Goal: Task Accomplishment & Management: Manage account settings

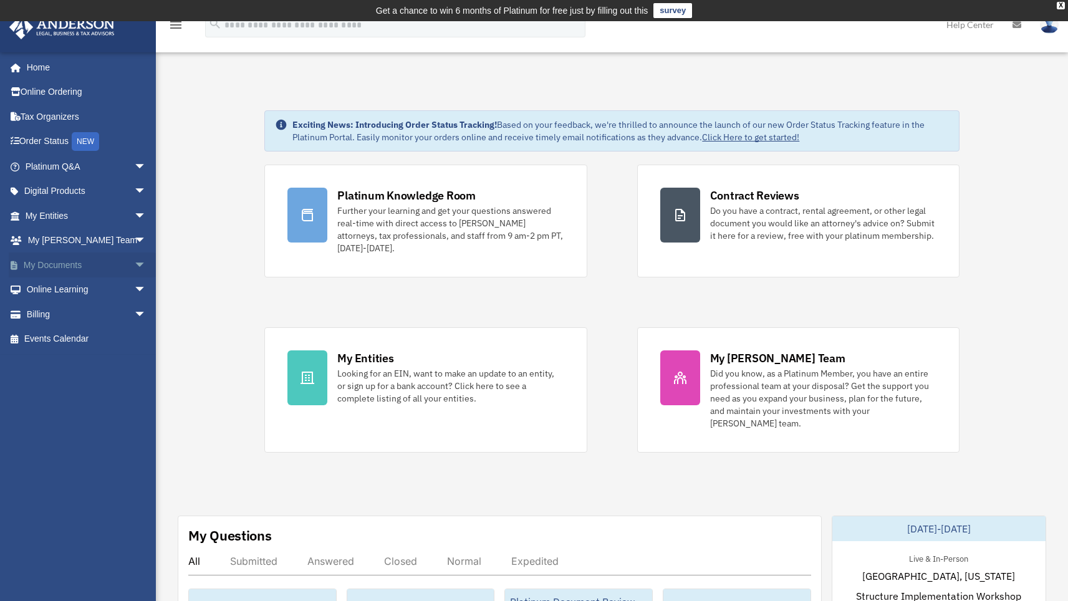
click at [134, 265] on span "arrow_drop_down" at bounding box center [146, 266] width 25 height 26
click at [52, 288] on link "Box" at bounding box center [91, 289] width 148 height 25
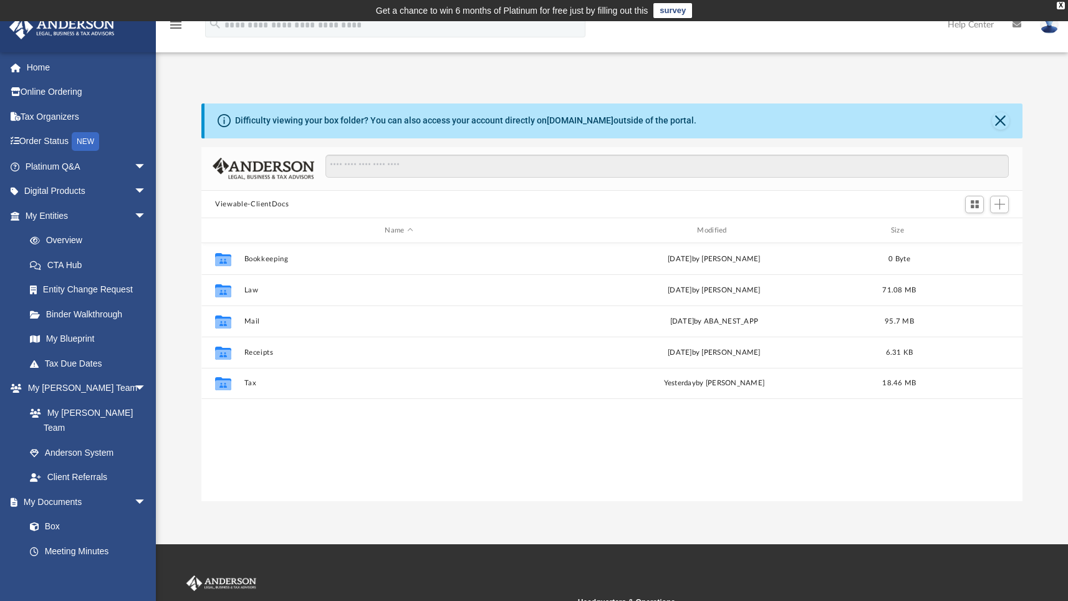
scroll to position [274, 812]
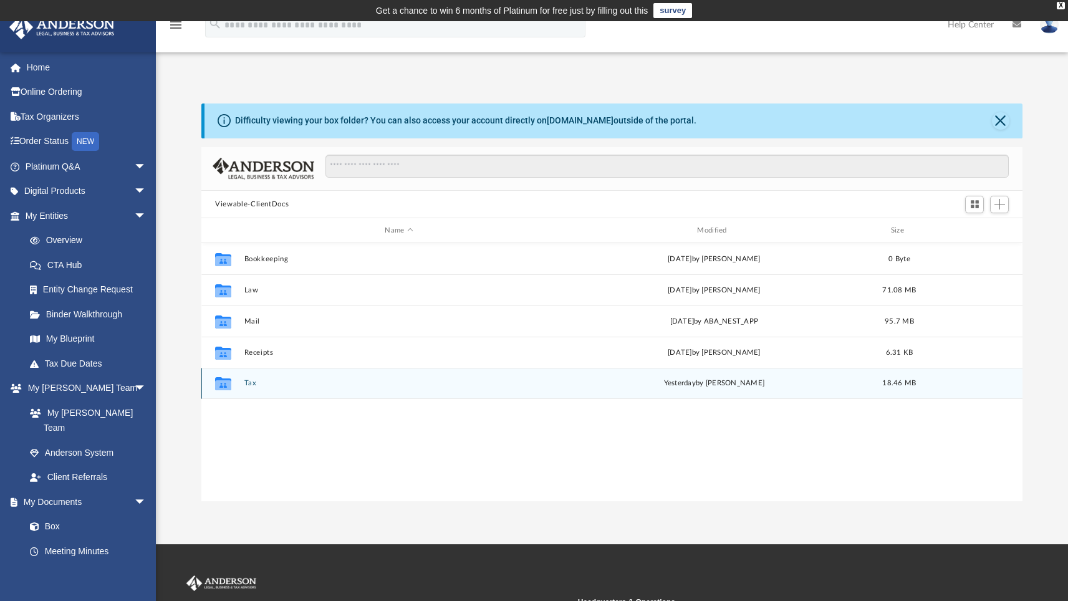
click at [248, 385] on button "Tax" at bounding box center [399, 383] width 310 height 8
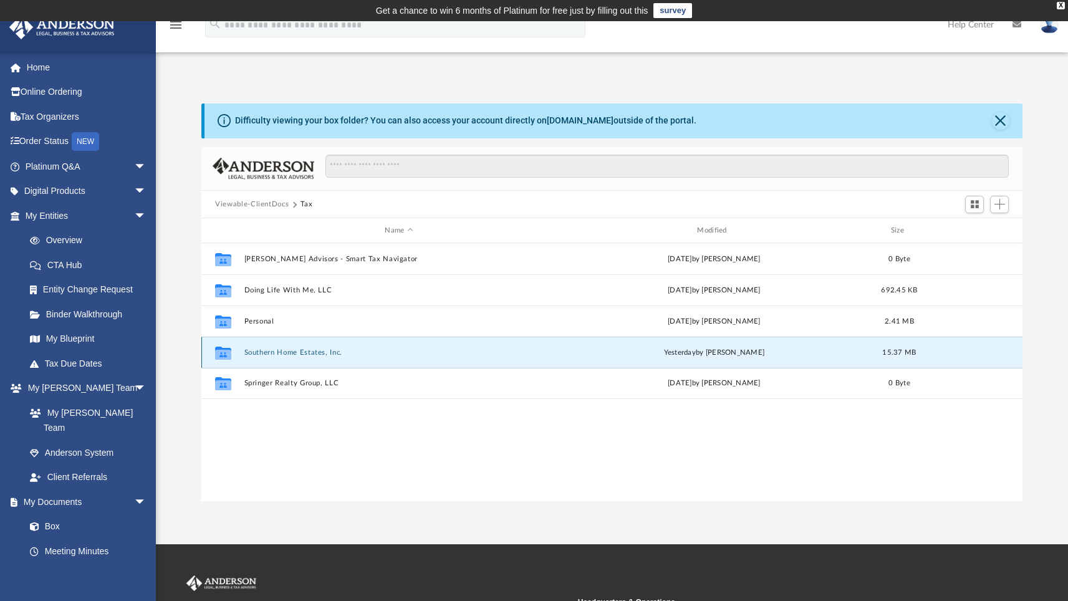
click at [284, 352] on button "Southern Home Estates, Inc." at bounding box center [399, 353] width 310 height 8
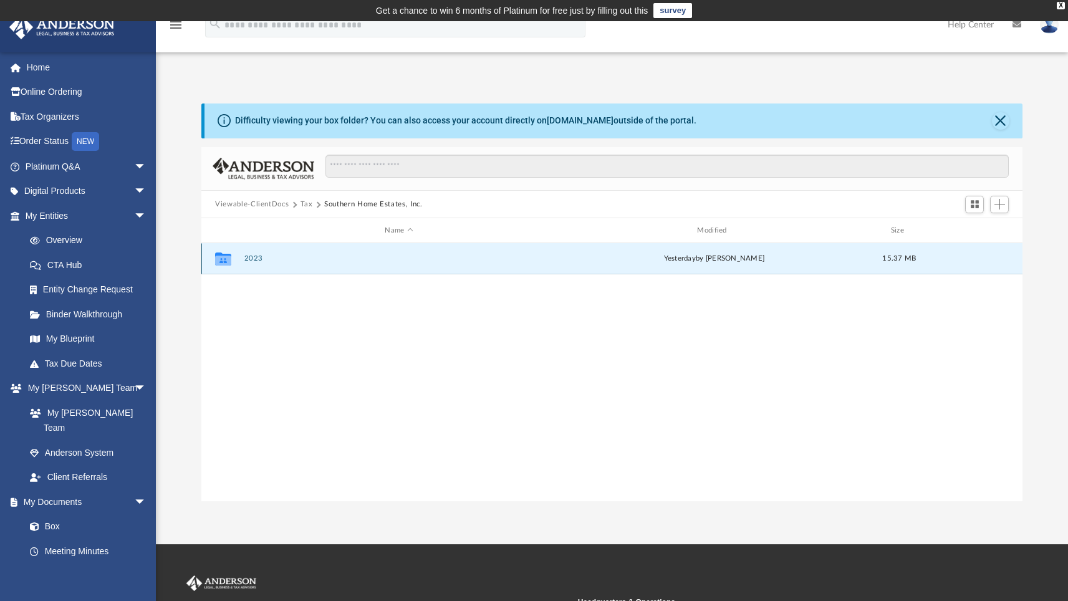
click at [256, 259] on button "2023" at bounding box center [399, 258] width 310 height 8
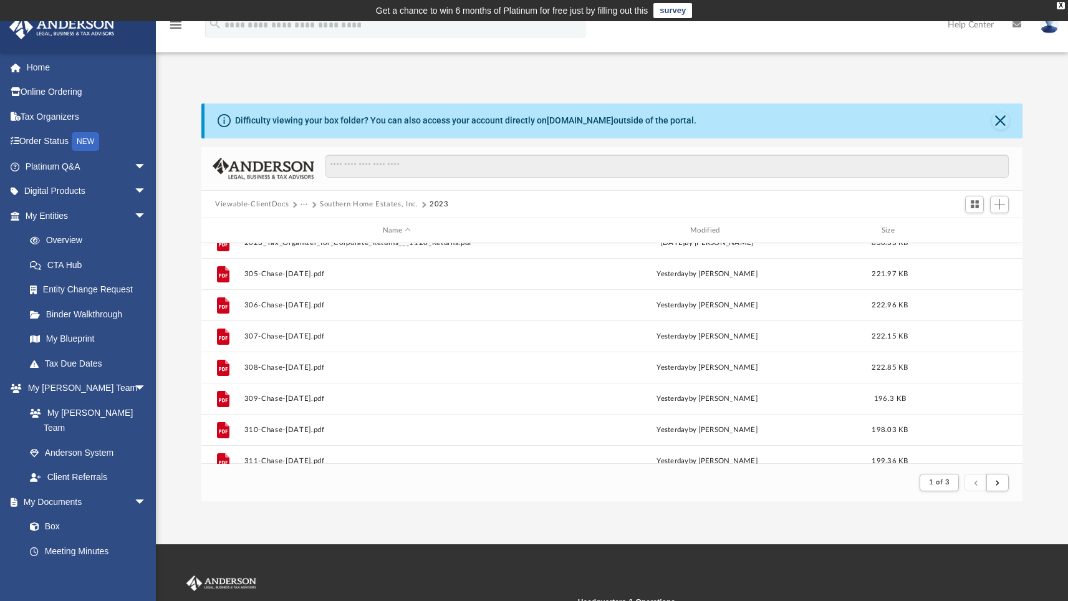
scroll to position [0, 0]
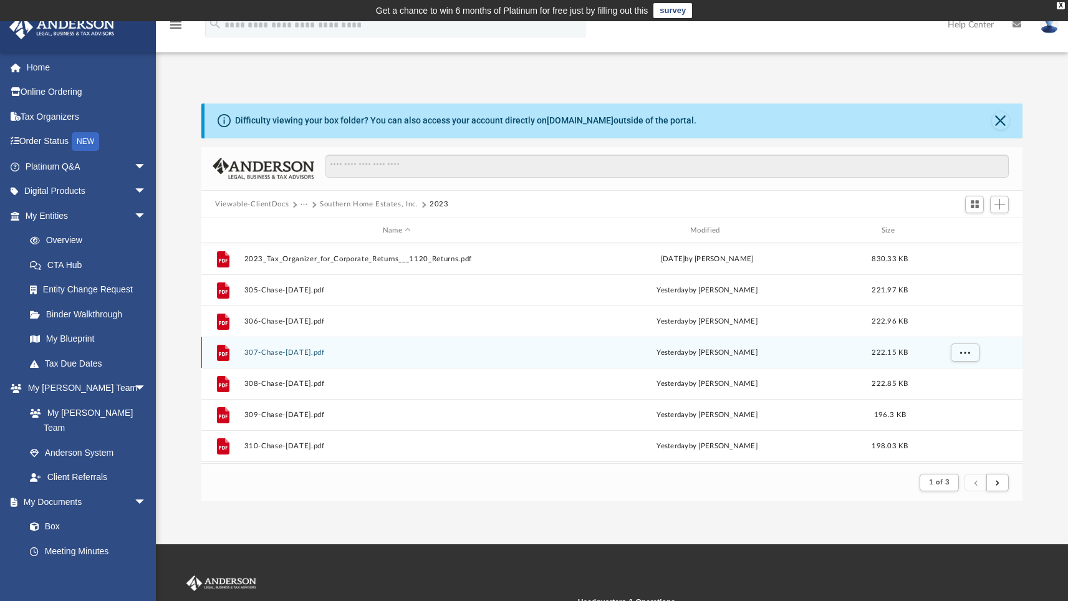
click at [498, 349] on button "307-Chase-[DATE].pdf" at bounding box center [396, 353] width 305 height 8
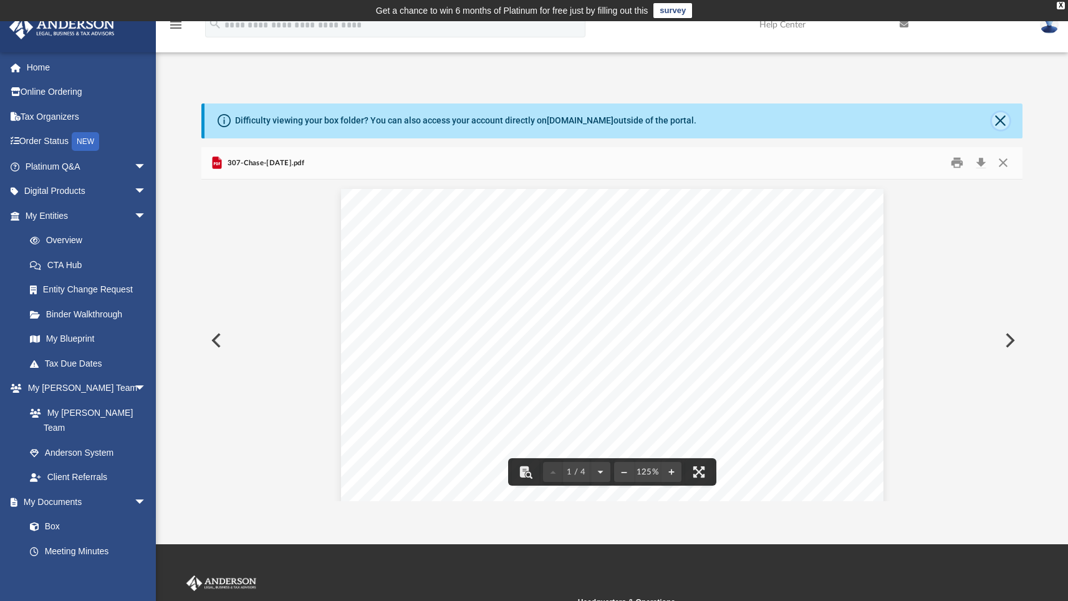
click at [1001, 120] on button "Close" at bounding box center [1000, 120] width 17 height 17
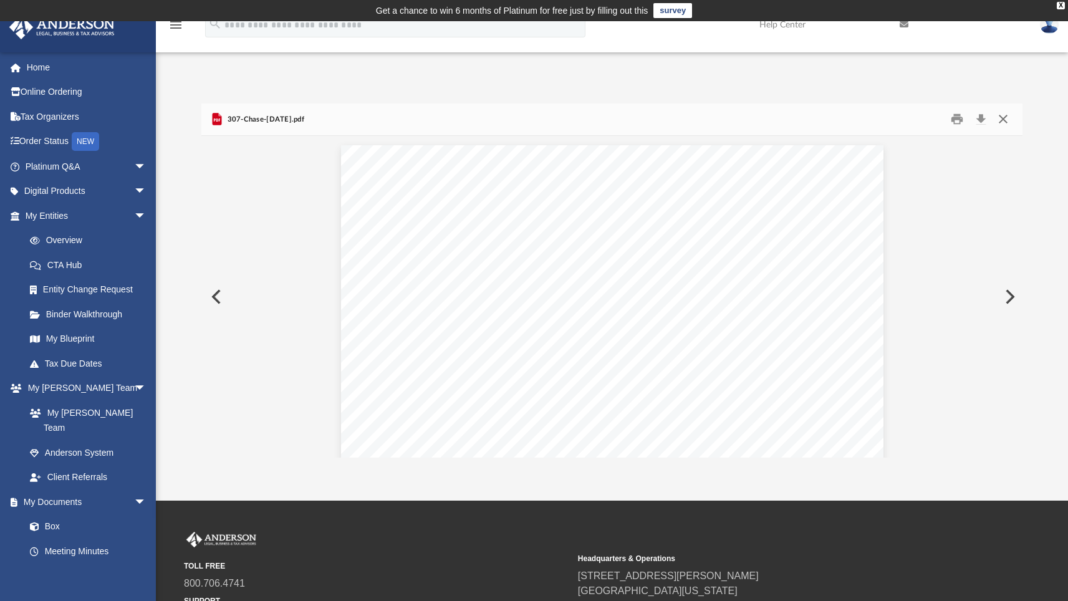
click at [1003, 120] on button "Close" at bounding box center [1003, 119] width 22 height 19
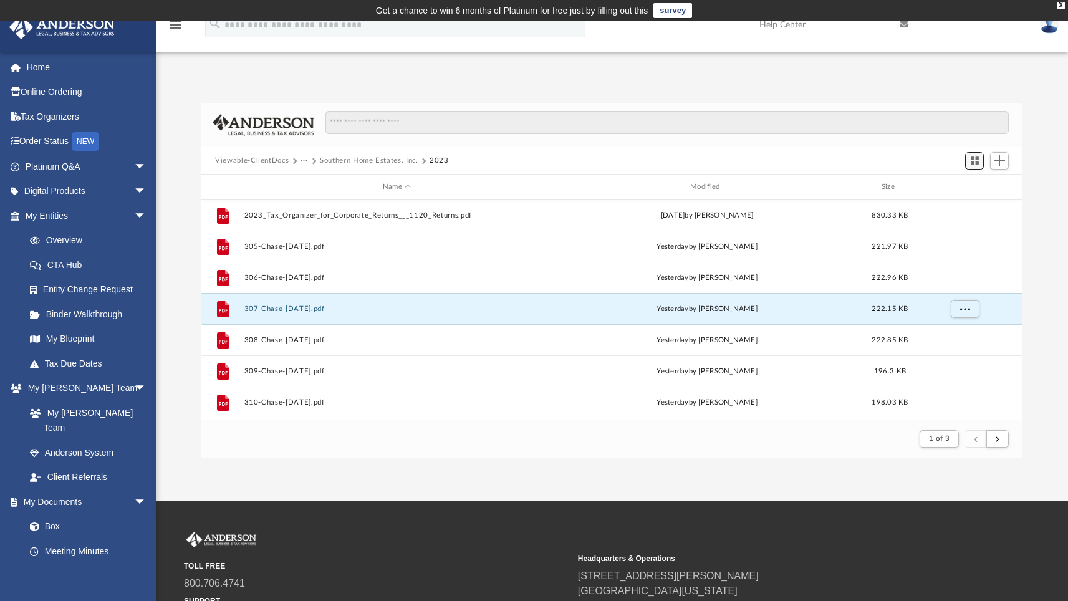
click at [980, 160] on span "Switch to Grid View" at bounding box center [975, 160] width 11 height 11
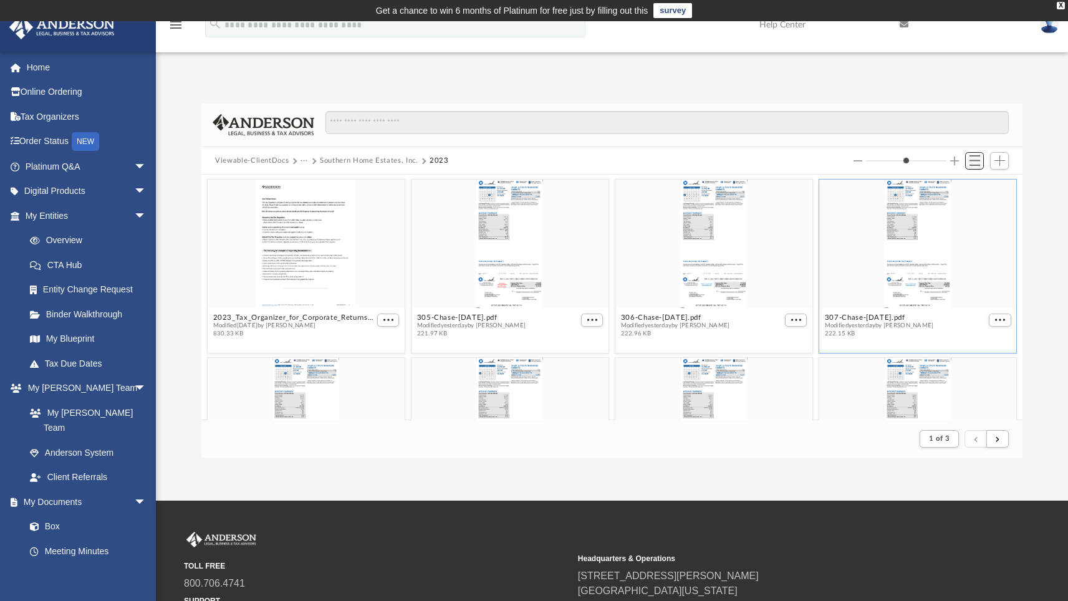
scroll to position [236, 812]
click at [975, 160] on span "Switch to List View" at bounding box center [975, 160] width 11 height 11
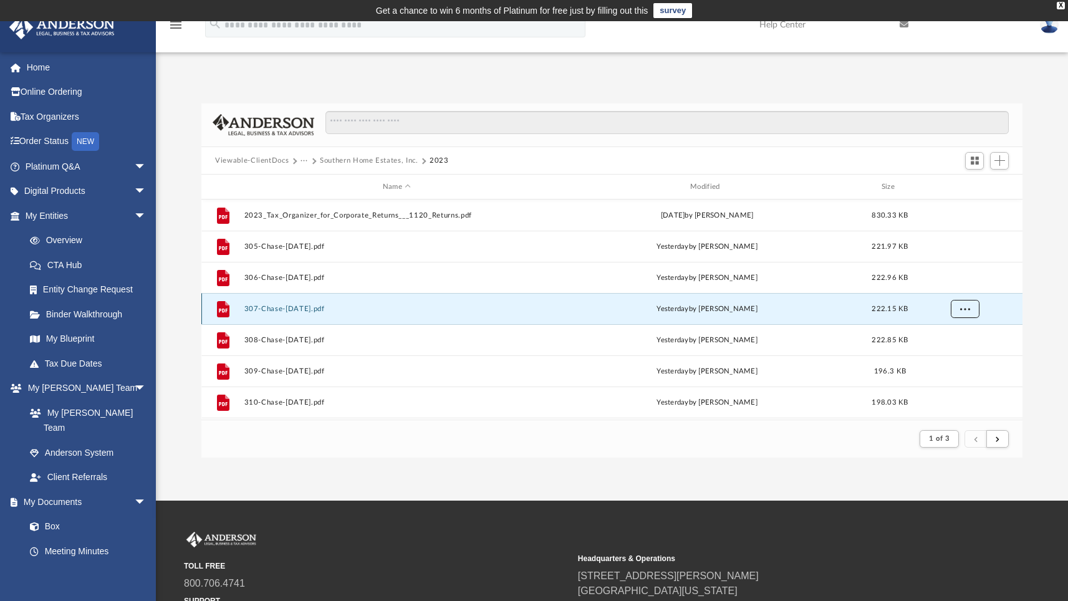
click at [972, 309] on button "More options" at bounding box center [965, 309] width 29 height 19
click at [1051, 308] on div "Difficulty viewing your box folder? You can also access your account directly o…" at bounding box center [612, 281] width 912 height 355
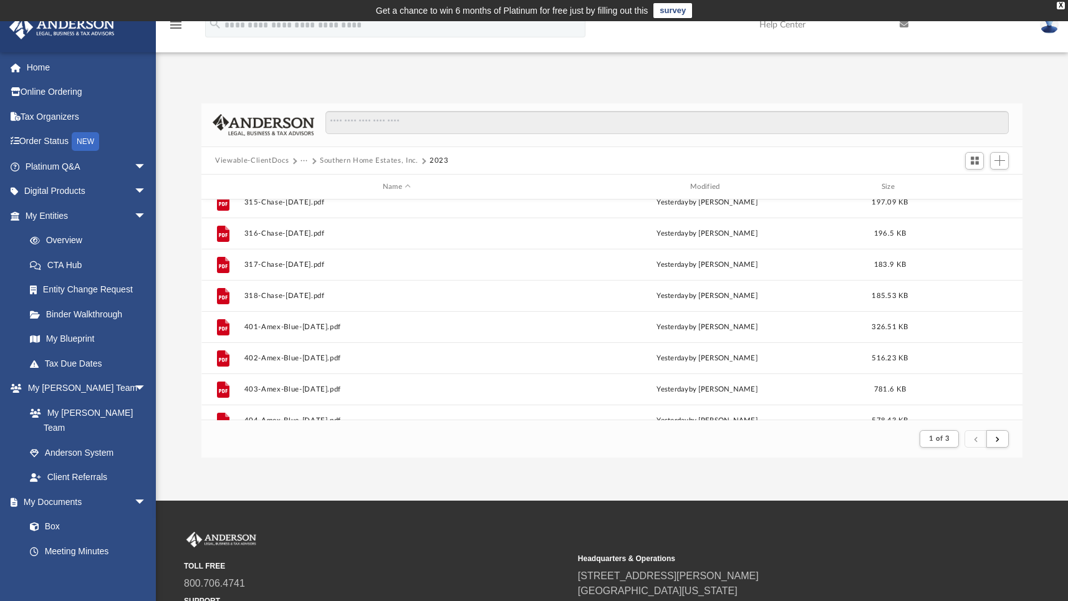
scroll to position [357, 0]
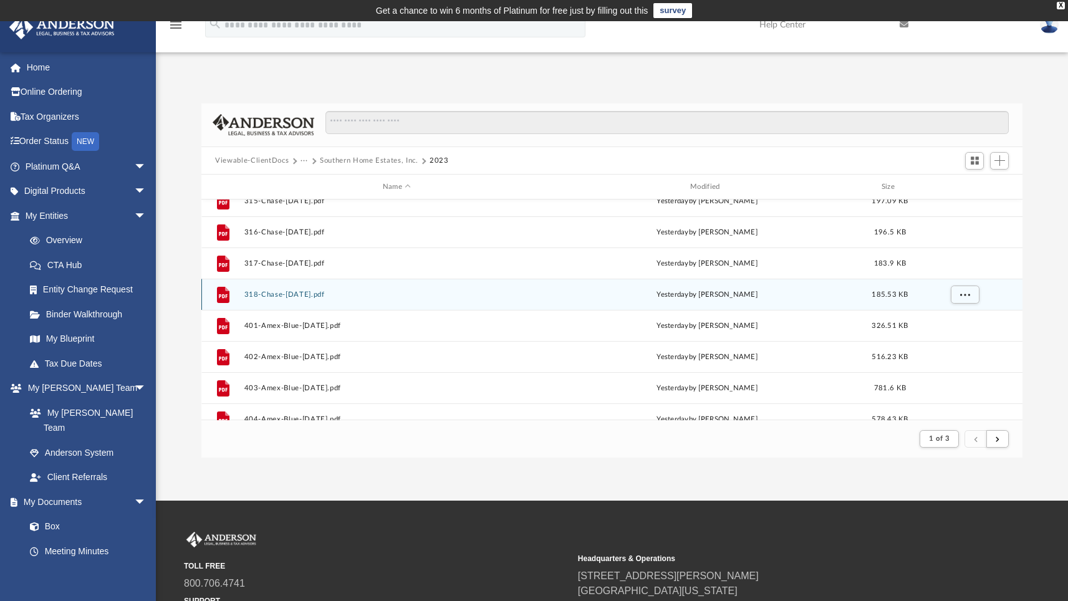
click at [400, 294] on button "318-Chase-[DATE].pdf" at bounding box center [396, 295] width 305 height 8
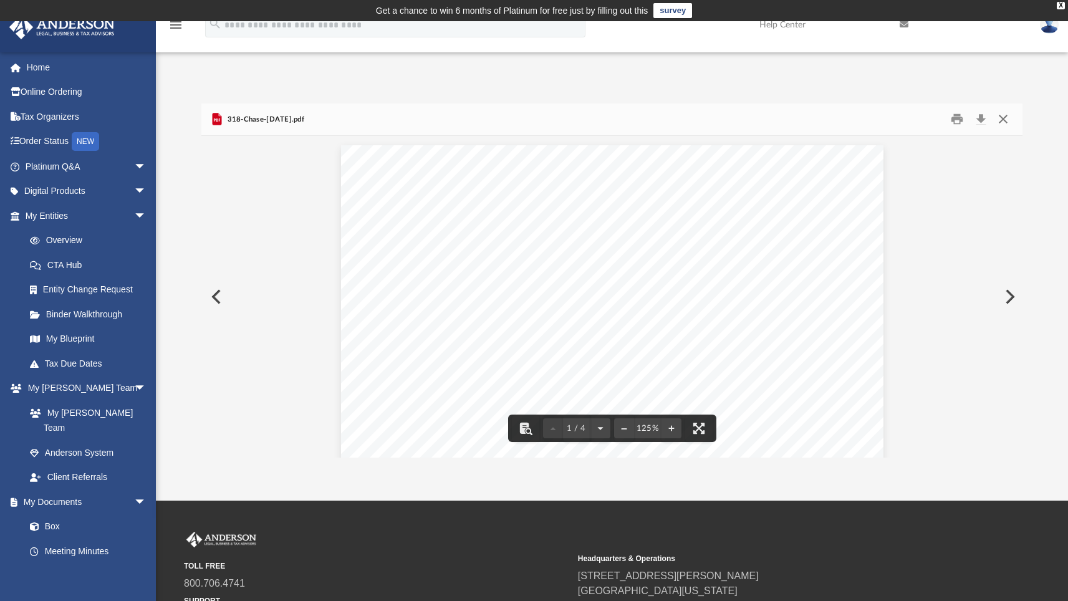
click at [1004, 119] on button "Close" at bounding box center [1003, 119] width 22 height 19
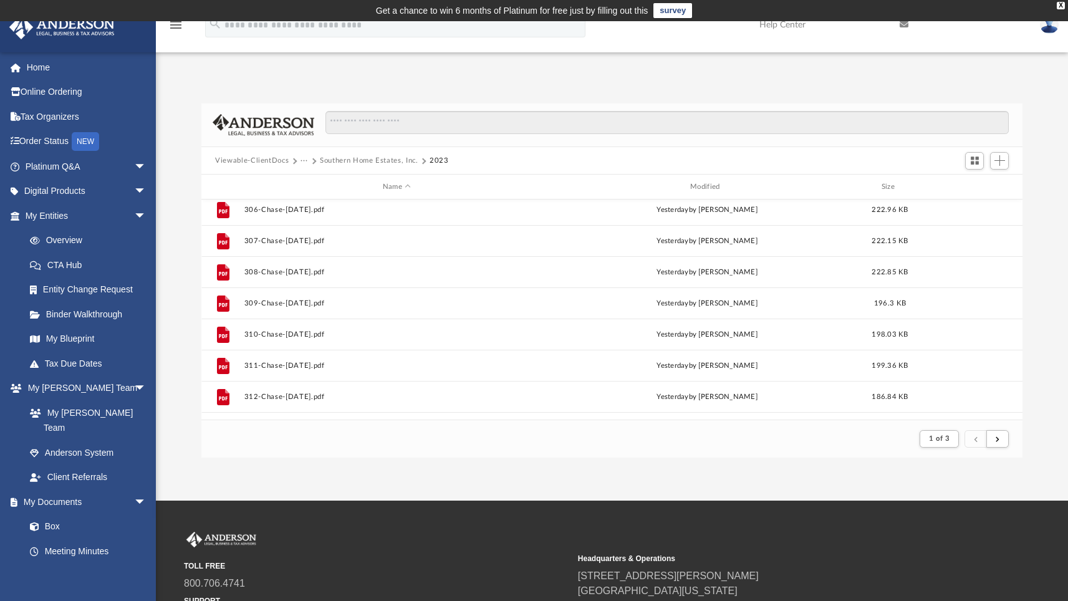
scroll to position [0, 0]
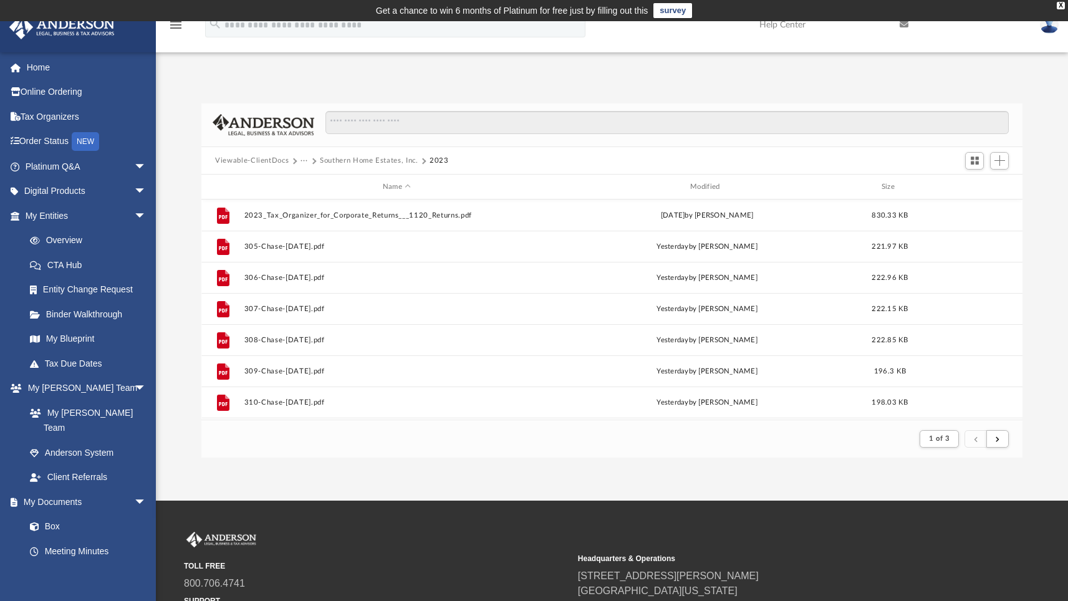
click at [398, 160] on button "Southern Home Estates, Inc." at bounding box center [369, 160] width 99 height 11
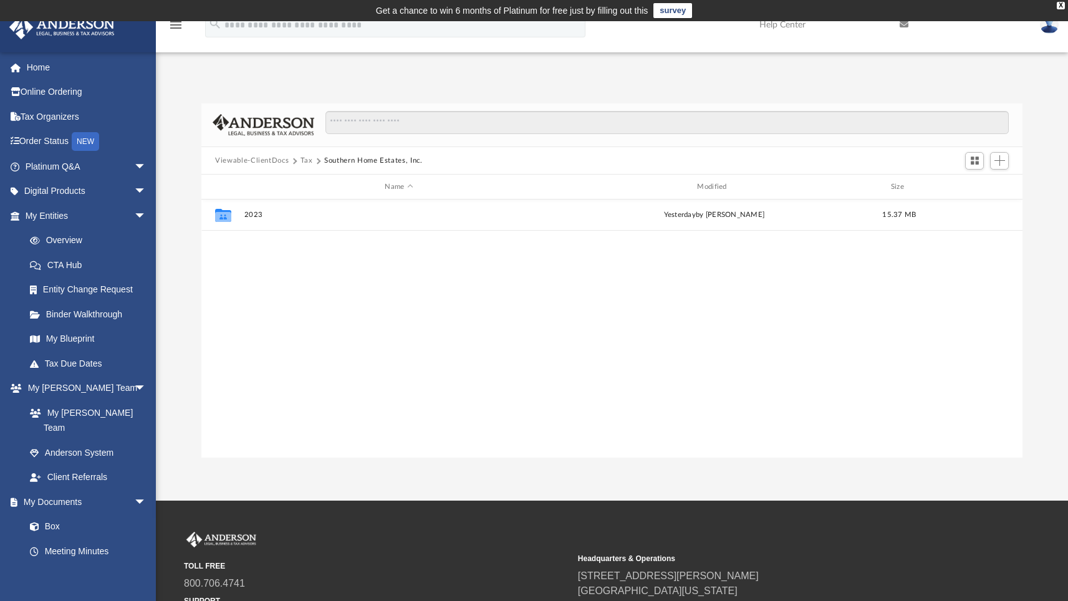
scroll to position [274, 812]
click at [392, 311] on div "Collaborated Folder 2023 [DATE] by [PERSON_NAME] 15.37 MB" at bounding box center [611, 329] width 821 height 259
click at [1000, 162] on span "Add" at bounding box center [1000, 160] width 11 height 11
click at [984, 208] on li "New Folder" at bounding box center [982, 204] width 40 height 13
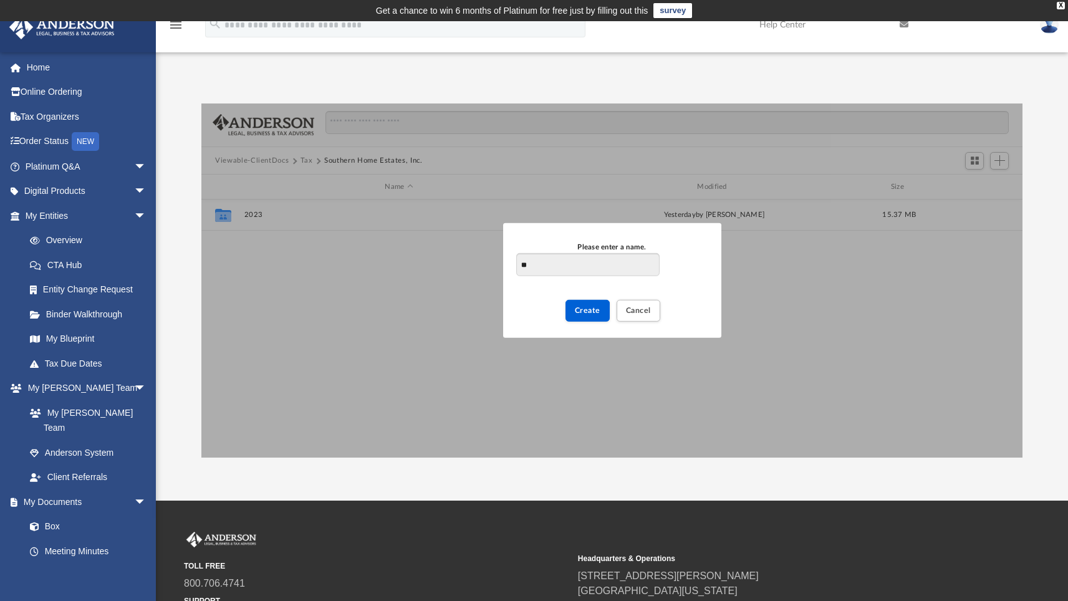
type input "*"
type input "**********"
click at [587, 313] on span "Create" at bounding box center [588, 310] width 26 height 7
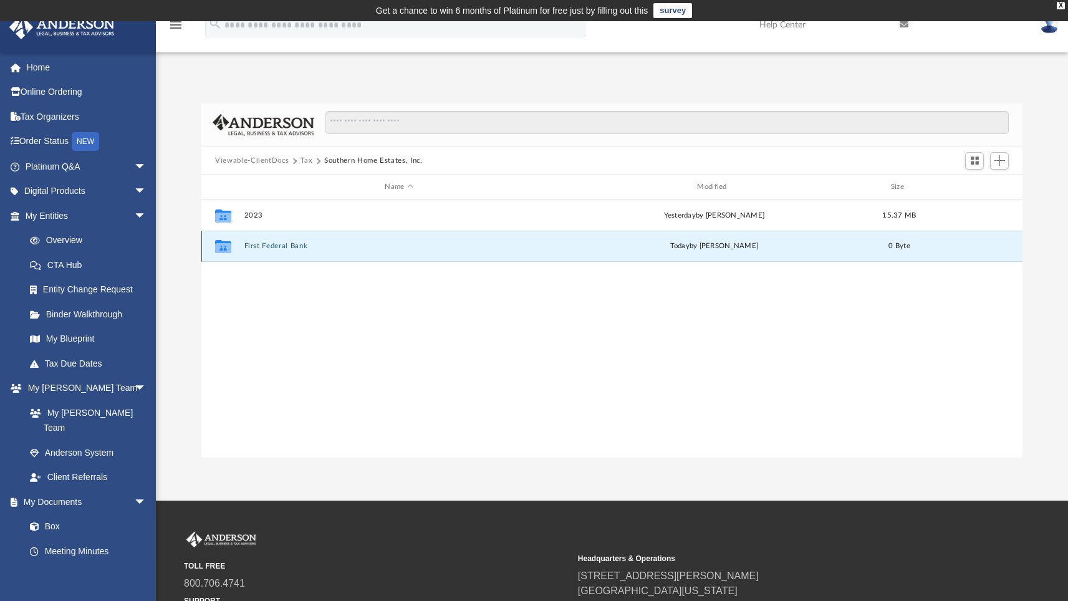
click at [276, 246] on button "First Federal Bank" at bounding box center [399, 246] width 310 height 8
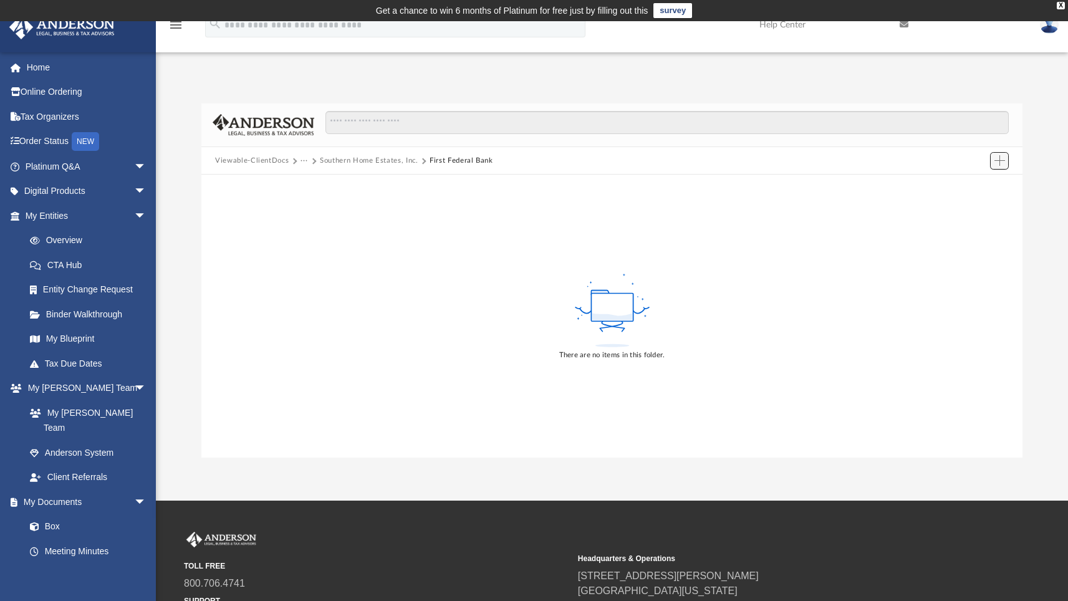
click at [1001, 163] on span "Add" at bounding box center [1000, 160] width 11 height 11
click at [975, 184] on li "Upload" at bounding box center [982, 185] width 40 height 13
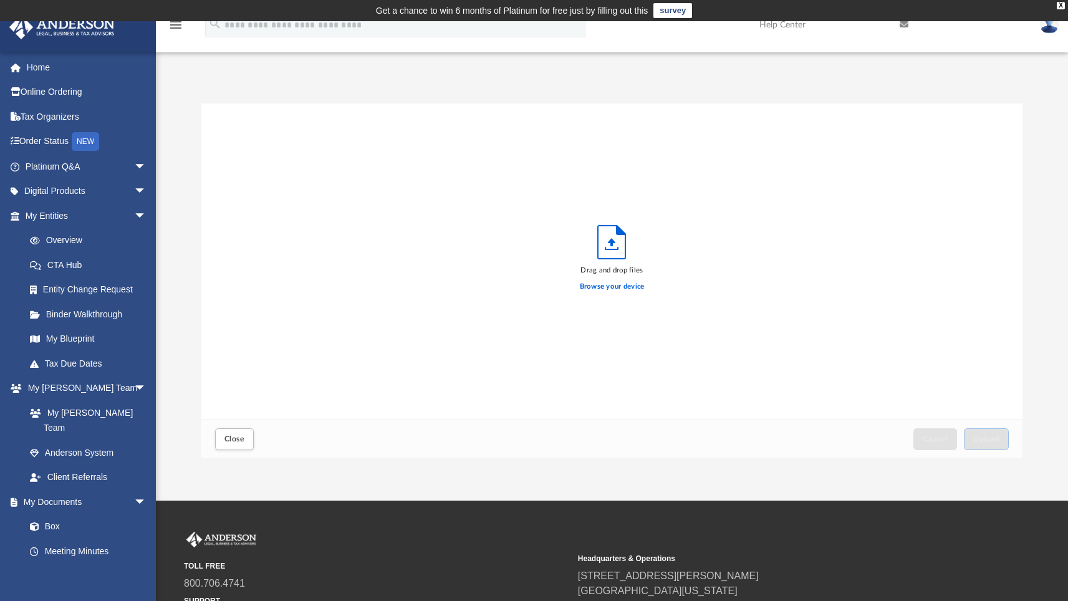
scroll to position [307, 812]
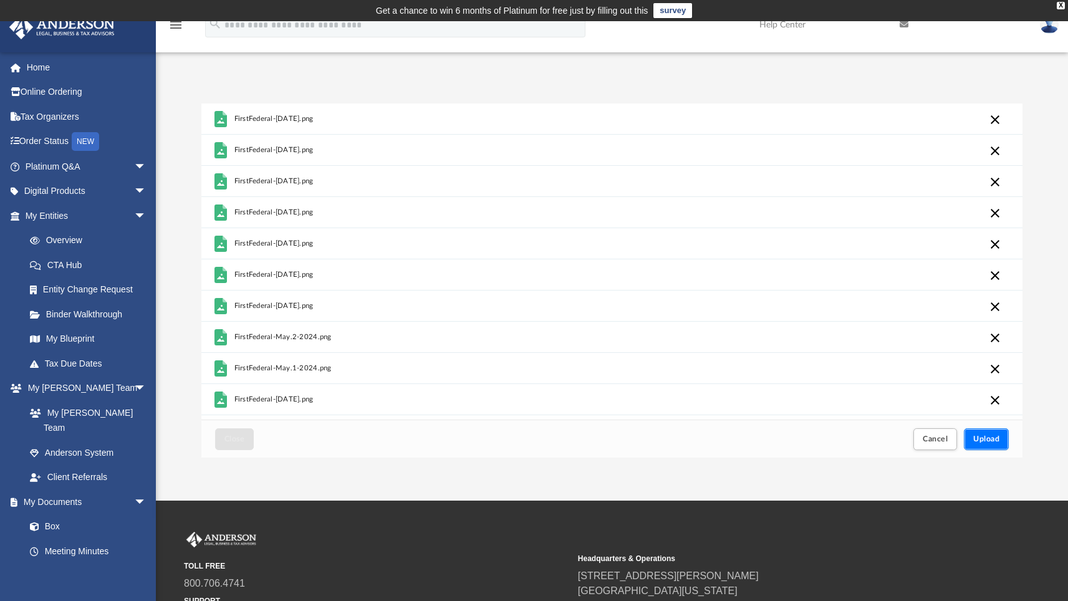
click at [993, 439] on span "Upload" at bounding box center [986, 438] width 26 height 7
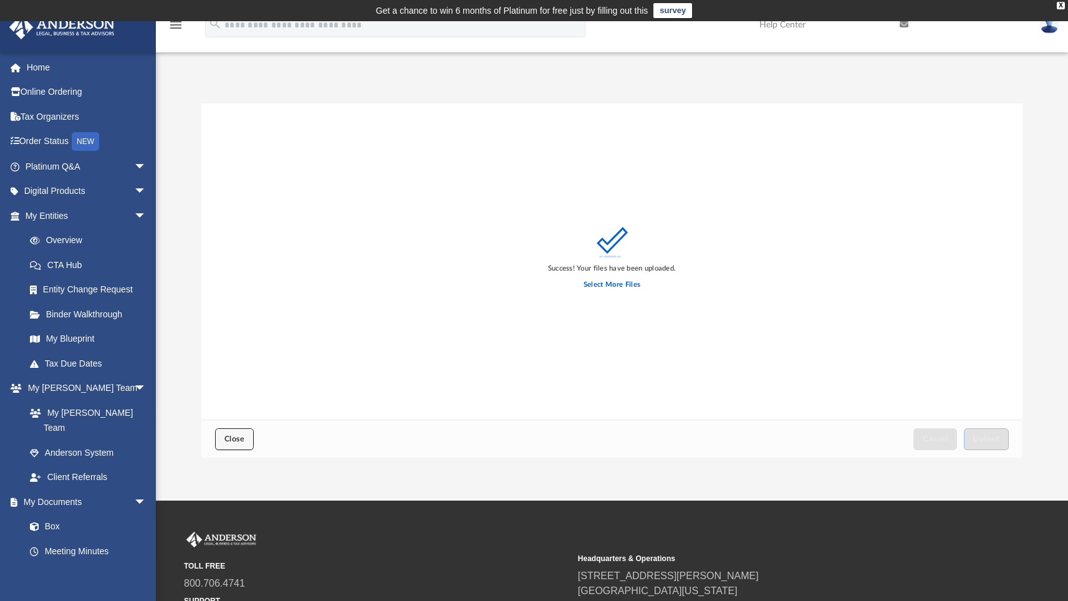
click at [248, 432] on button "Close" at bounding box center [234, 439] width 39 height 22
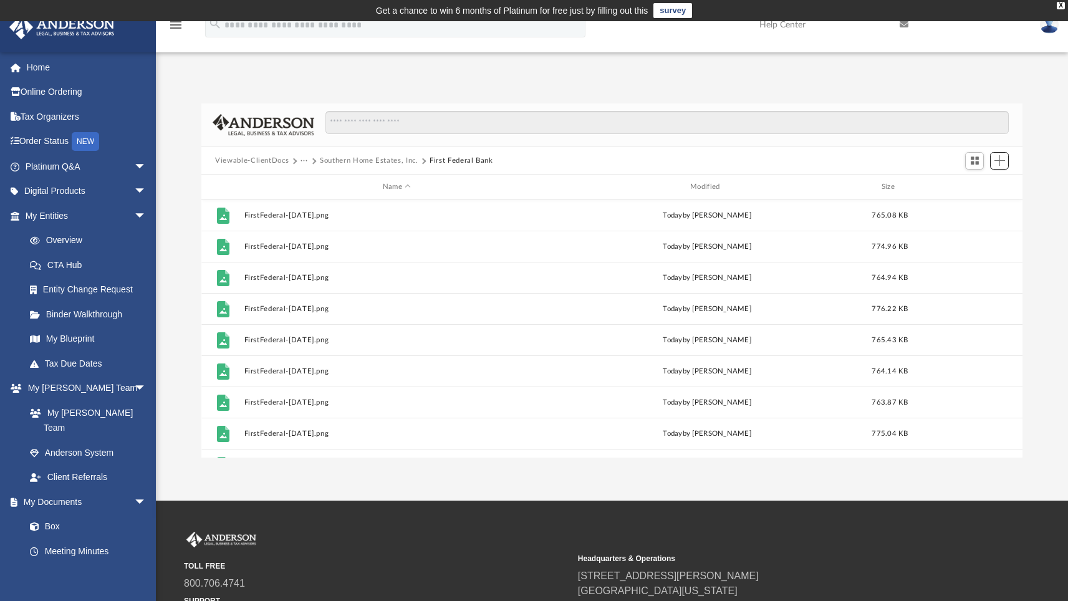
scroll to position [274, 812]
click at [393, 162] on button "Southern Home Estates, Inc." at bounding box center [369, 160] width 99 height 11
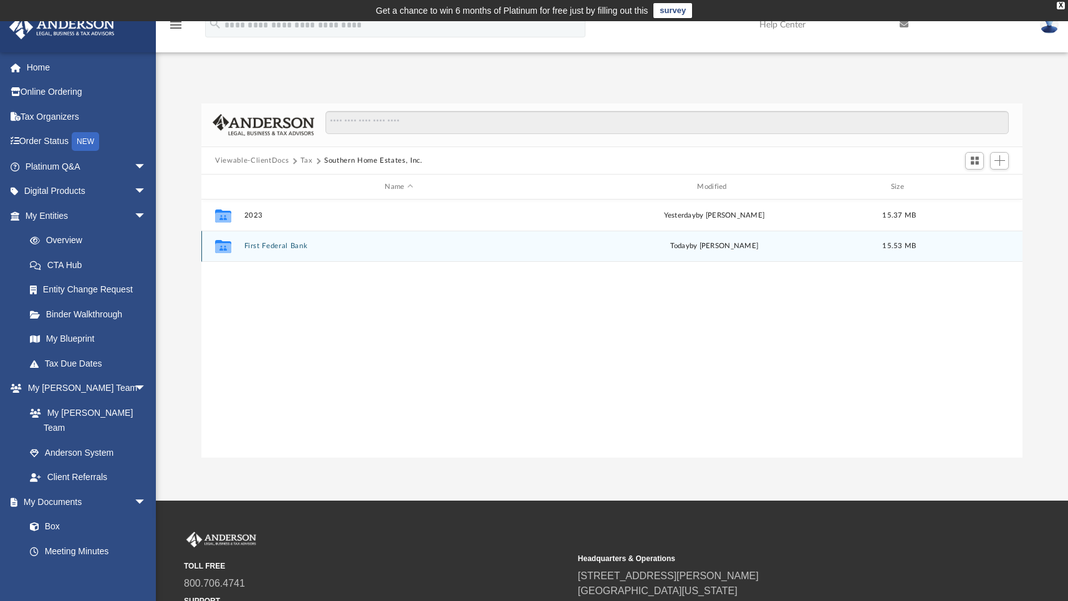
click at [272, 246] on button "First Federal Bank" at bounding box center [399, 246] width 310 height 8
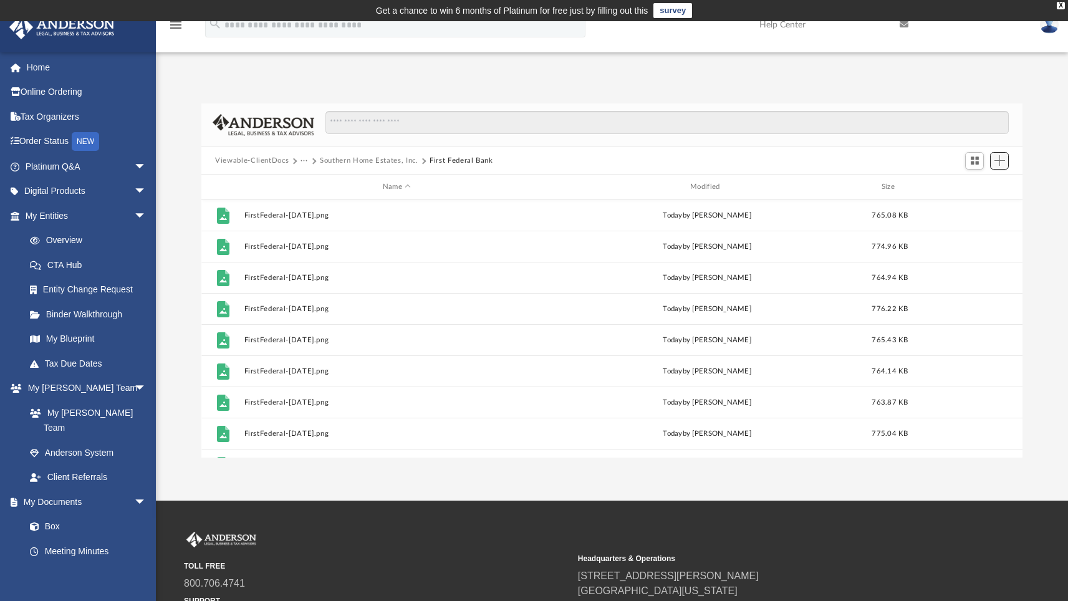
click at [1000, 158] on span "Add" at bounding box center [1000, 160] width 11 height 11
click at [975, 187] on li "Upload" at bounding box center [982, 185] width 40 height 13
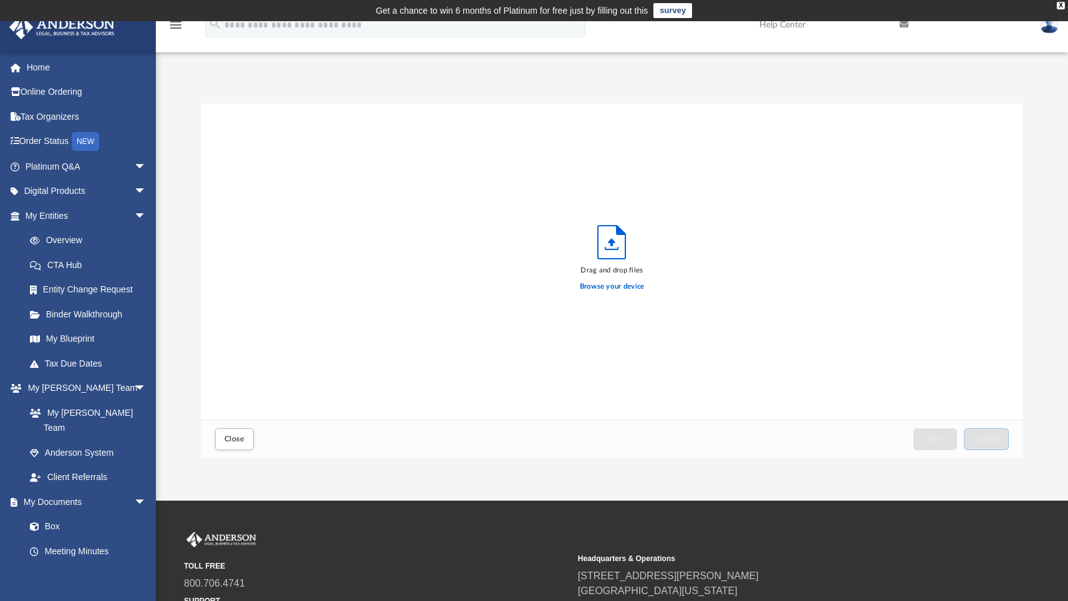
scroll to position [307, 812]
click at [996, 435] on span "Upload" at bounding box center [986, 438] width 26 height 7
click at [227, 437] on span "Close" at bounding box center [234, 438] width 20 height 7
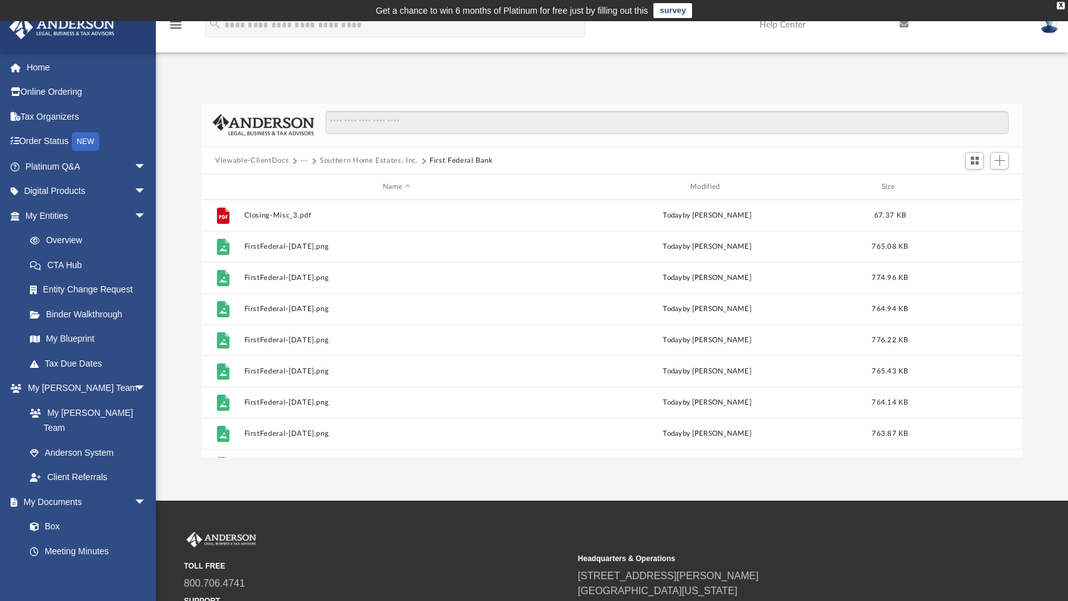
click at [384, 161] on button "Southern Home Estates, Inc." at bounding box center [369, 160] width 99 height 11
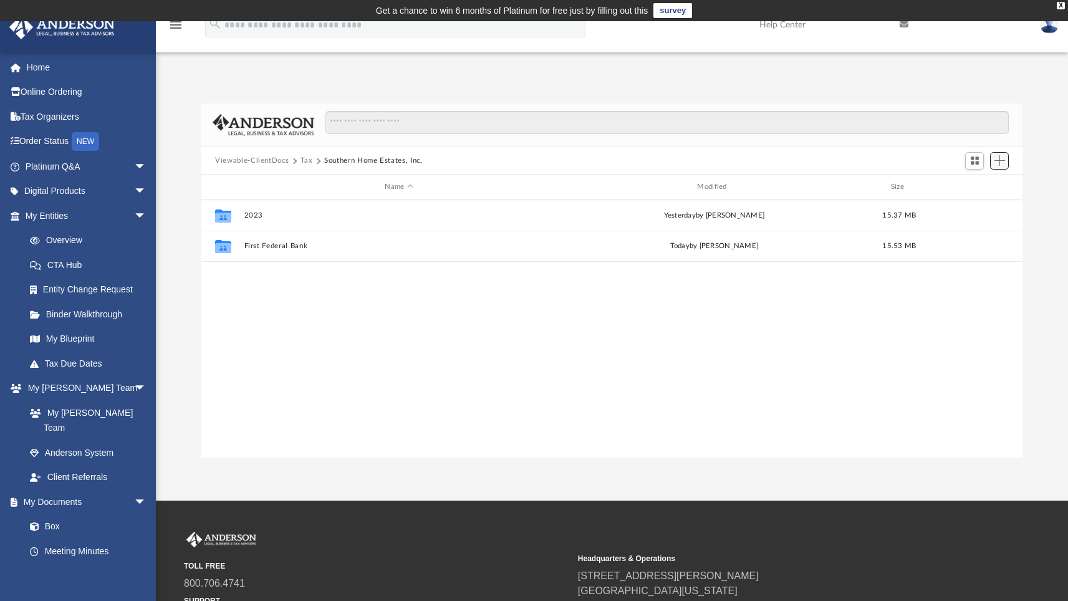
click at [1000, 158] on span "Add" at bounding box center [1000, 160] width 11 height 11
click at [974, 207] on li "New Folder" at bounding box center [982, 204] width 40 height 13
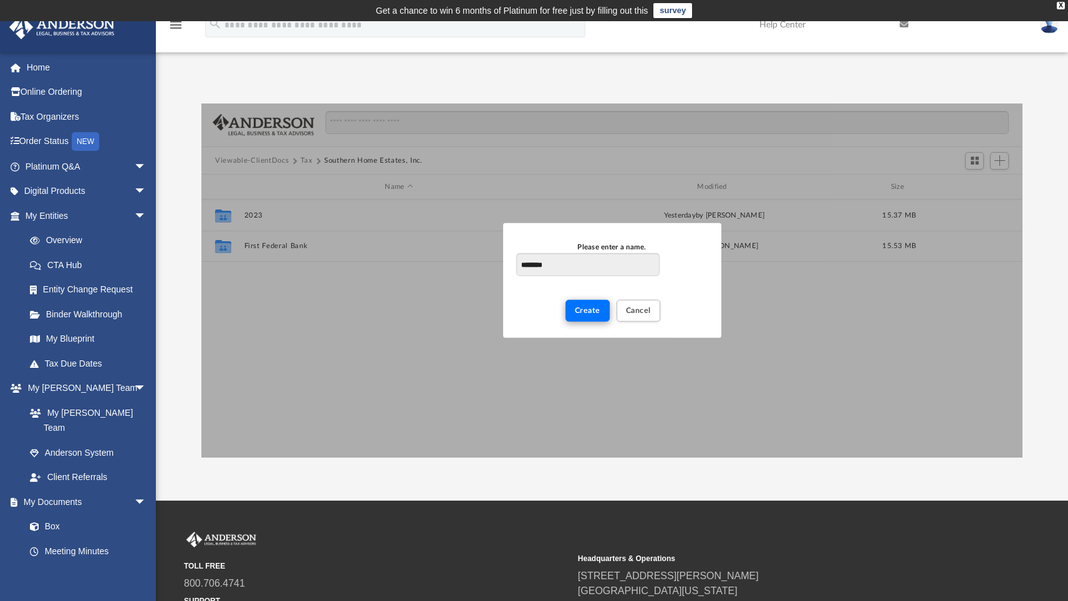
type input "********"
click at [590, 311] on span "Create" at bounding box center [588, 310] width 26 height 7
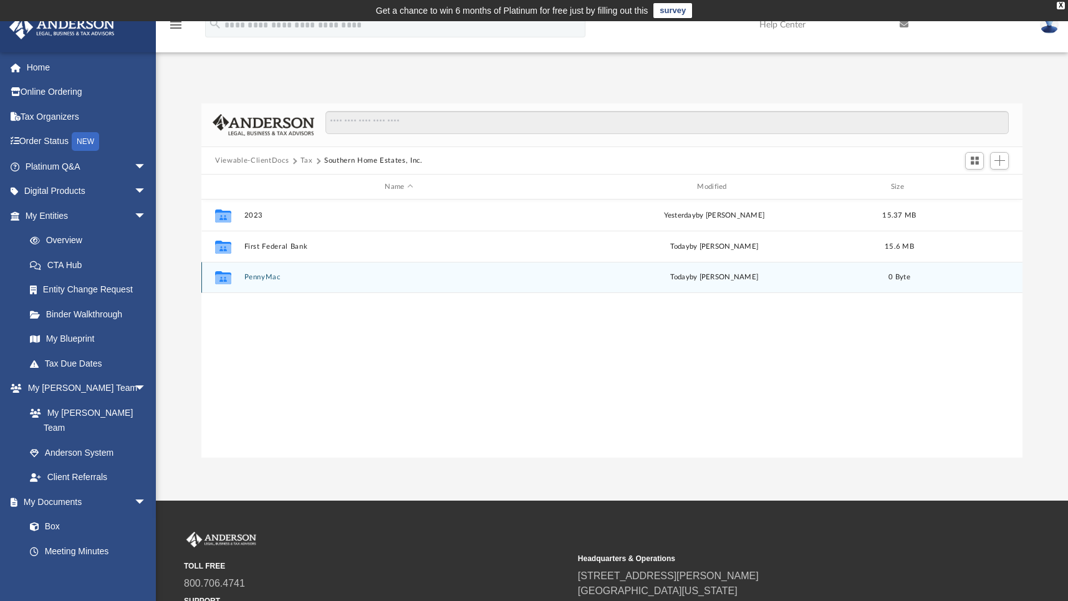
click at [259, 279] on button "PennyMac" at bounding box center [399, 277] width 310 height 8
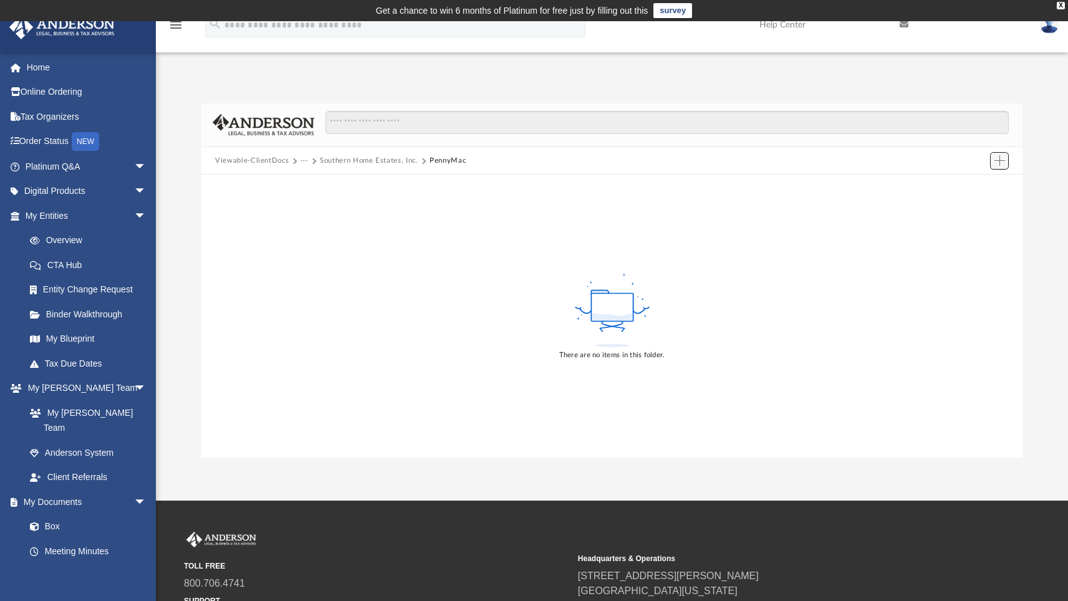
click at [1005, 163] on button "Add" at bounding box center [999, 160] width 19 height 17
click at [977, 186] on li "Upload" at bounding box center [982, 185] width 40 height 13
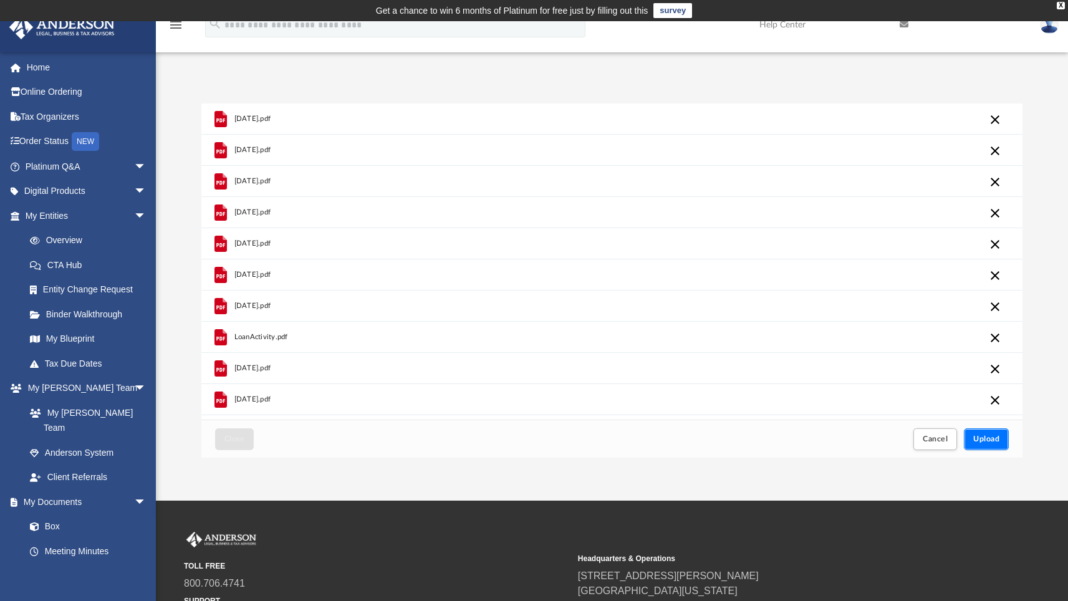
click at [1005, 443] on button "Upload" at bounding box center [986, 439] width 45 height 22
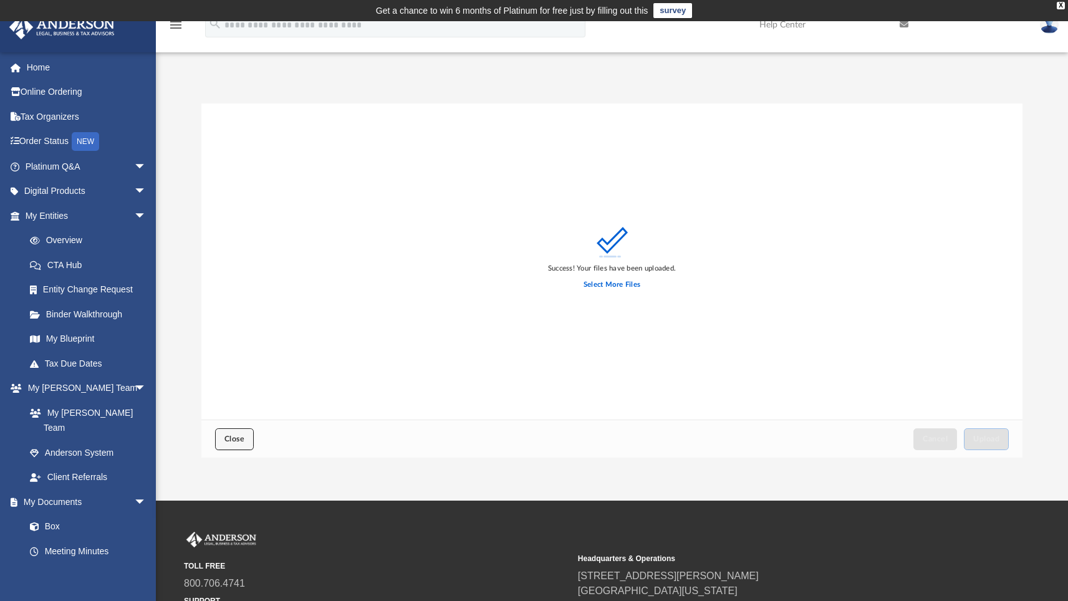
click at [230, 446] on button "Close" at bounding box center [234, 439] width 39 height 22
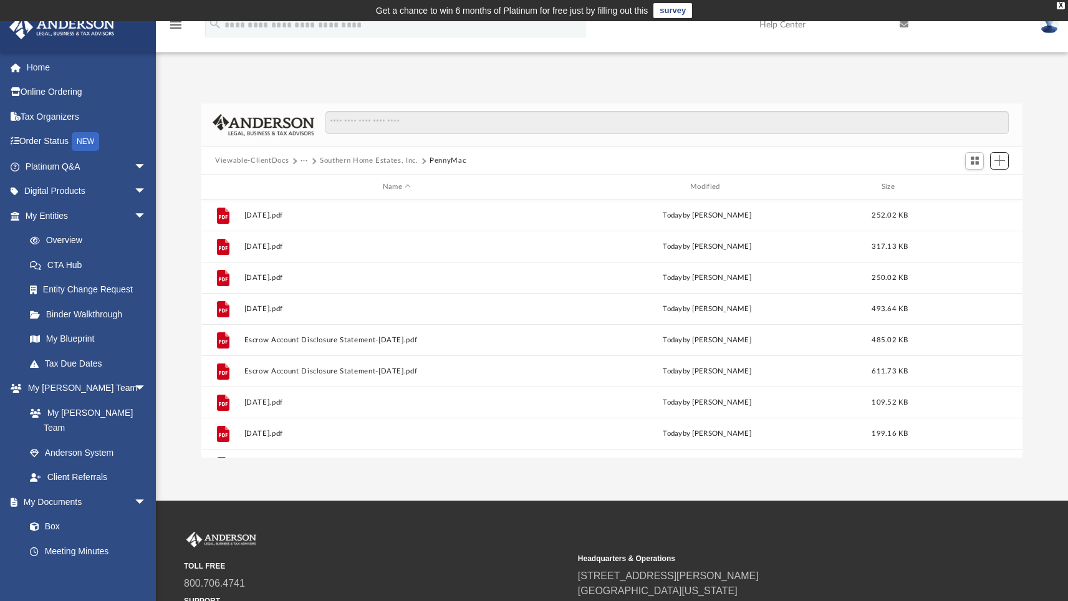
scroll to position [274, 812]
click at [365, 159] on button "Southern Home Estates, Inc." at bounding box center [369, 160] width 99 height 11
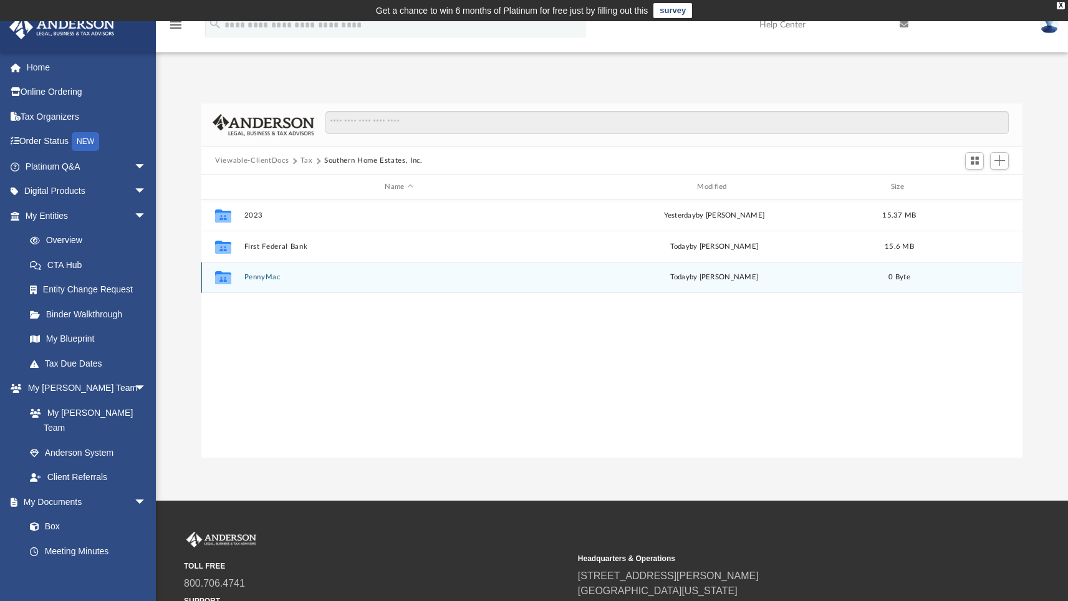
click at [261, 277] on button "PennyMac" at bounding box center [399, 277] width 310 height 8
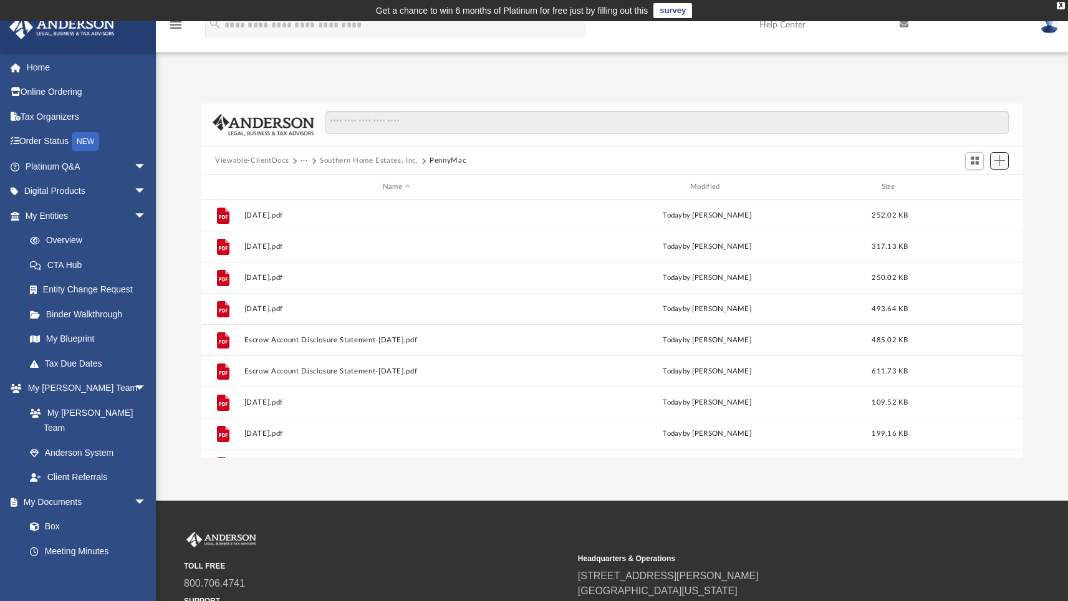
click at [1001, 162] on span "Add" at bounding box center [1000, 160] width 11 height 11
click at [972, 185] on li "Upload" at bounding box center [982, 185] width 40 height 13
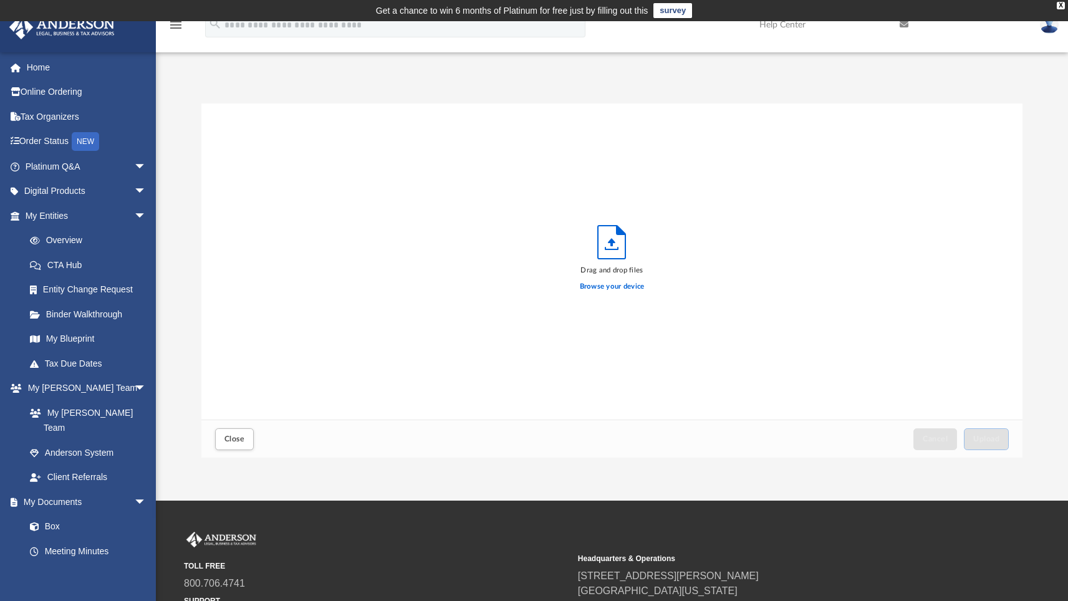
scroll to position [307, 812]
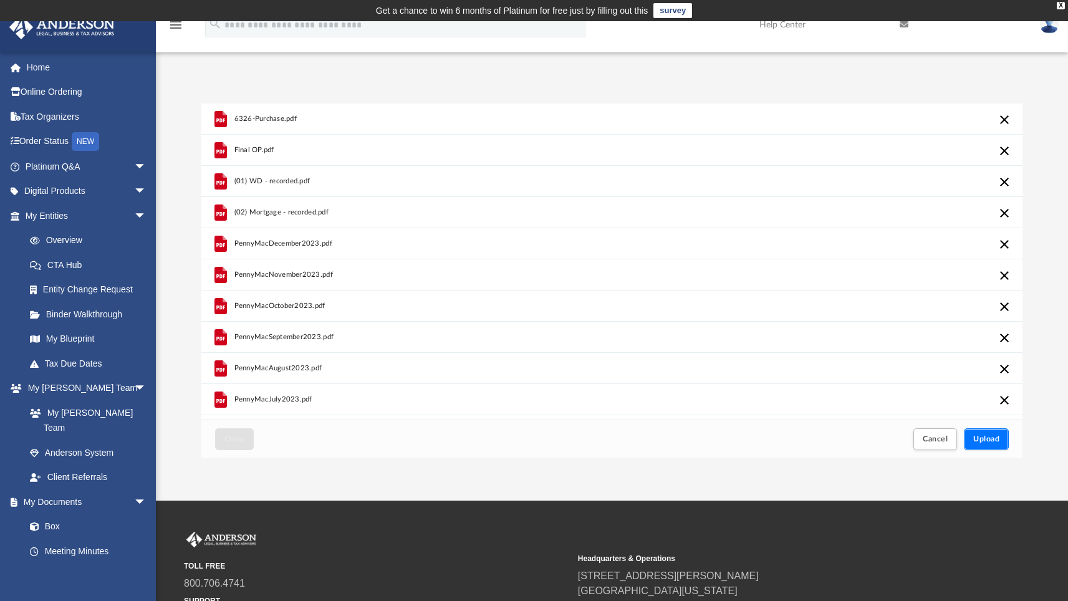
click at [991, 440] on span "Upload" at bounding box center [986, 438] width 26 height 7
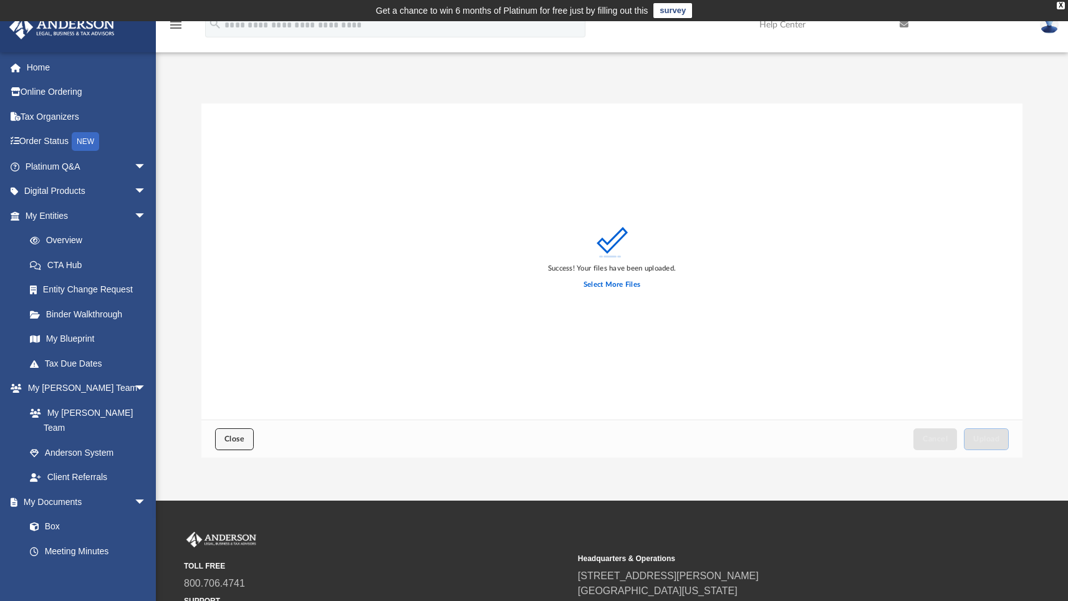
click at [244, 440] on button "Close" at bounding box center [234, 439] width 39 height 22
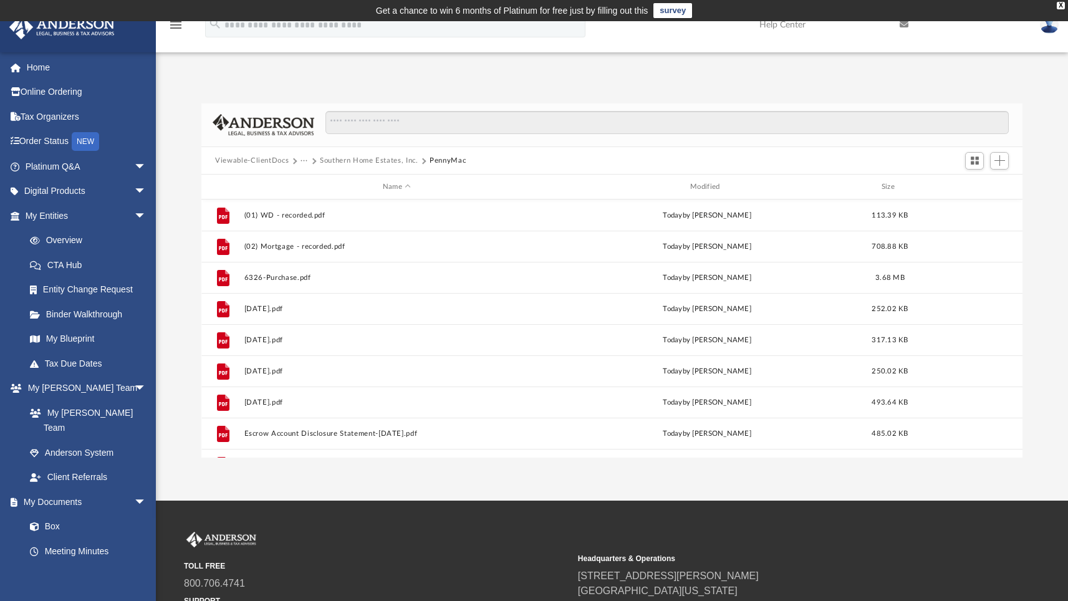
click at [377, 160] on button "Southern Home Estates, Inc." at bounding box center [369, 160] width 99 height 11
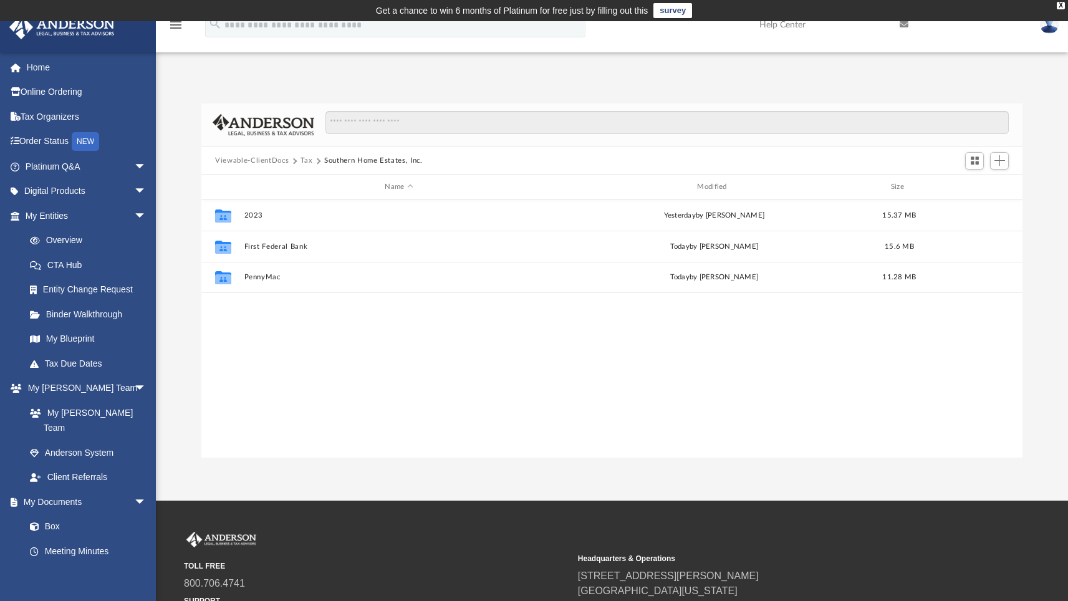
click at [315, 359] on div "Collaborated Folder 2023 [DATE] by [PERSON_NAME] 15.37 MB Collaborated Folder F…" at bounding box center [611, 329] width 821 height 259
click at [367, 355] on div "Collaborated Folder 2023 [DATE] by [PERSON_NAME] 15.37 MB Collaborated Folder F…" at bounding box center [611, 329] width 821 height 259
click at [306, 160] on button "Tax" at bounding box center [307, 160] width 12 height 11
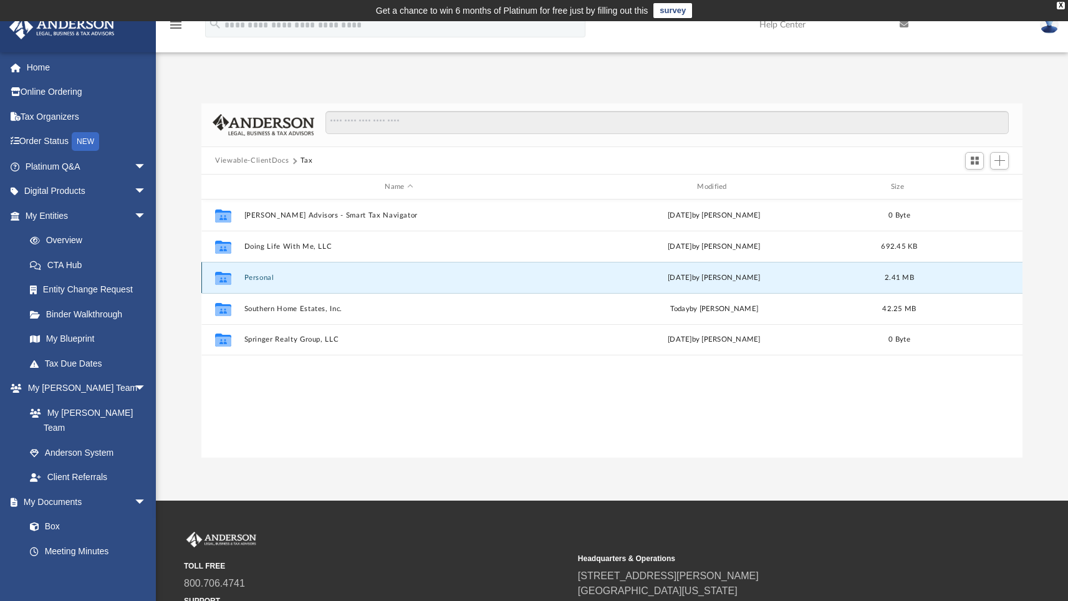
click at [256, 278] on button "Personal" at bounding box center [399, 278] width 310 height 8
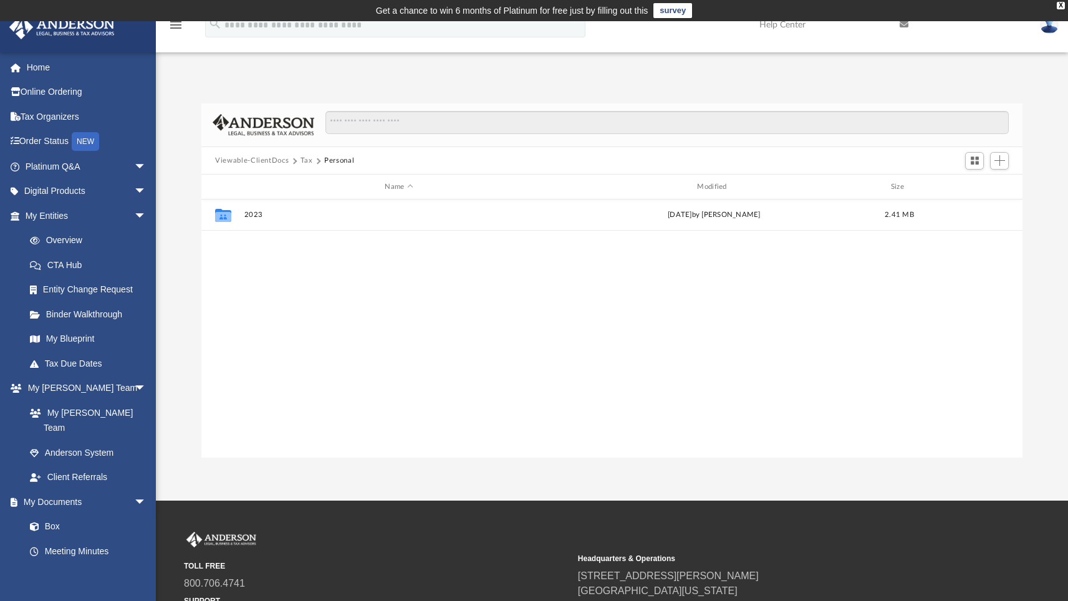
click at [261, 292] on div "Collaborated Folder 2023 [DATE] by [PERSON_NAME] 2.41 MB" at bounding box center [611, 329] width 821 height 259
click at [997, 160] on span "Add" at bounding box center [1000, 160] width 11 height 11
click at [969, 205] on li "New Folder" at bounding box center [982, 204] width 40 height 13
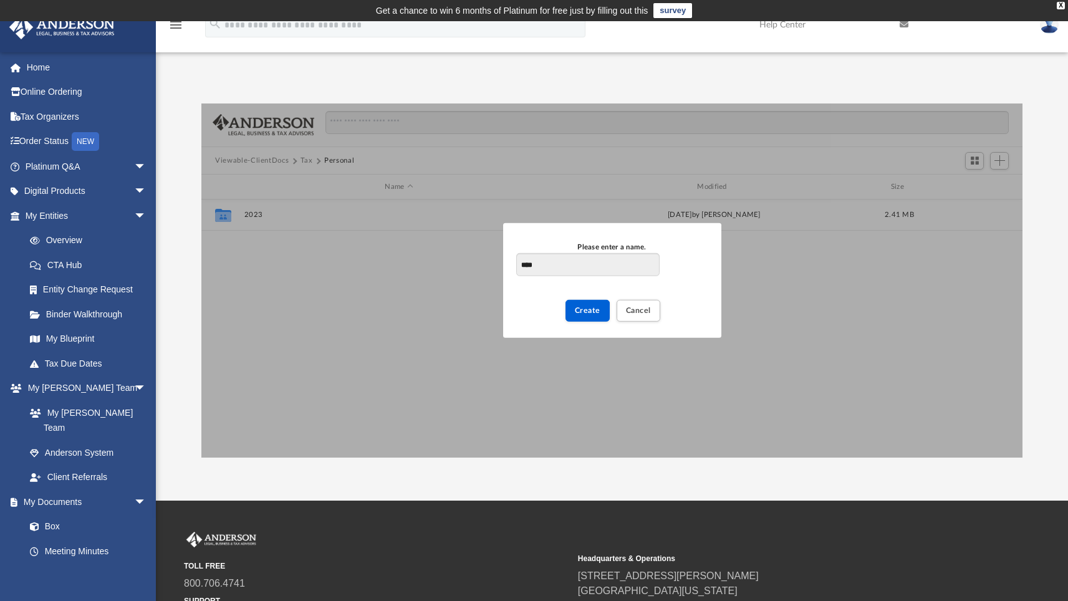
type input "****"
click at [543, 309] on div "Create Cancel" at bounding box center [611, 307] width 191 height 36
click at [583, 309] on span "Create" at bounding box center [588, 310] width 26 height 7
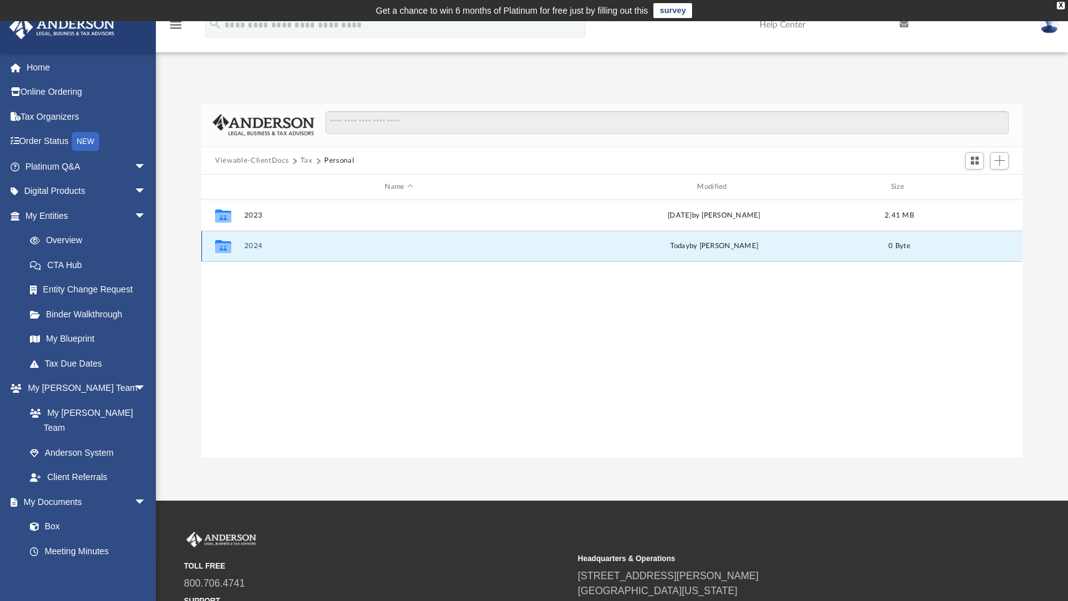
click at [255, 246] on button "2024" at bounding box center [399, 246] width 310 height 8
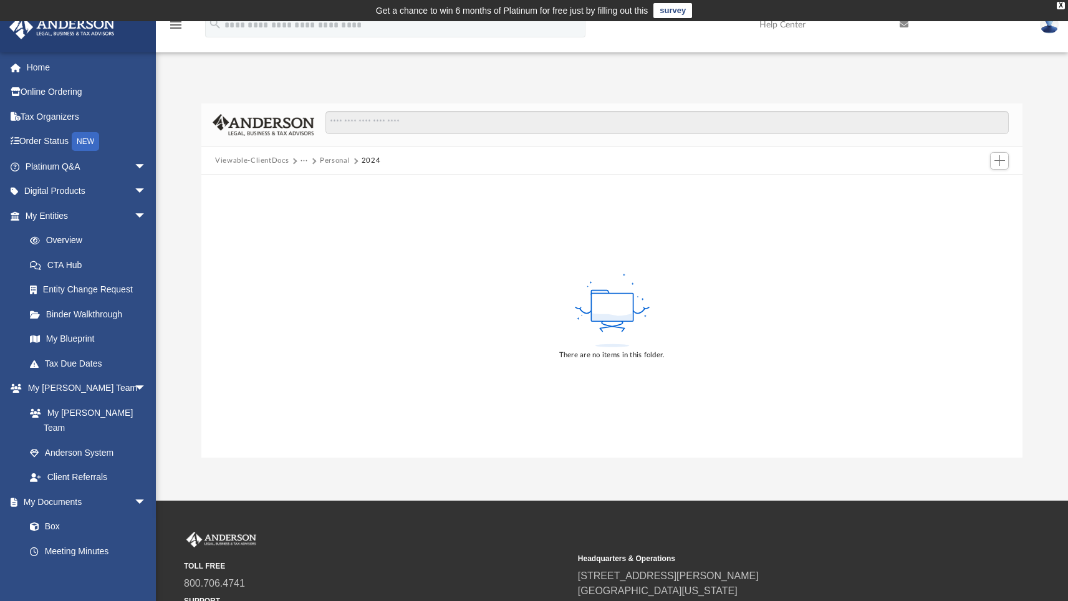
click at [1003, 147] on div "Add" at bounding box center [1000, 137] width 94 height 19
click at [1000, 161] on span "Add" at bounding box center [1000, 160] width 11 height 11
click at [975, 186] on li "Upload" at bounding box center [982, 185] width 40 height 13
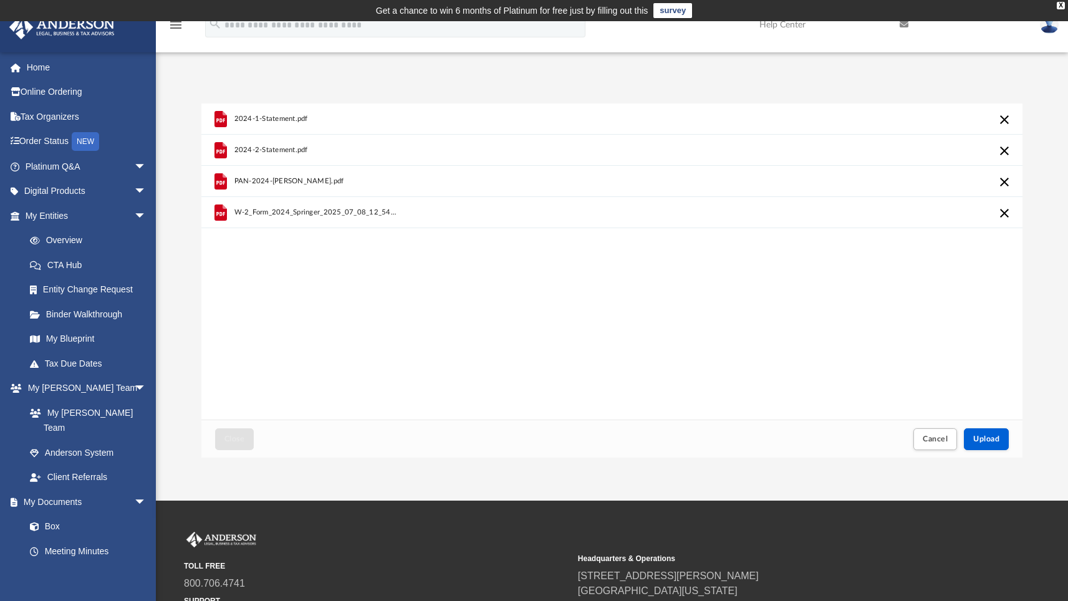
click at [538, 238] on div "2024-1-Statement.pdf 2024-2-Statement.pdf PAN-2024-[PERSON_NAME].pdf W-2_Form_2…" at bounding box center [611, 262] width 821 height 317
click at [983, 438] on span "Upload" at bounding box center [986, 438] width 26 height 7
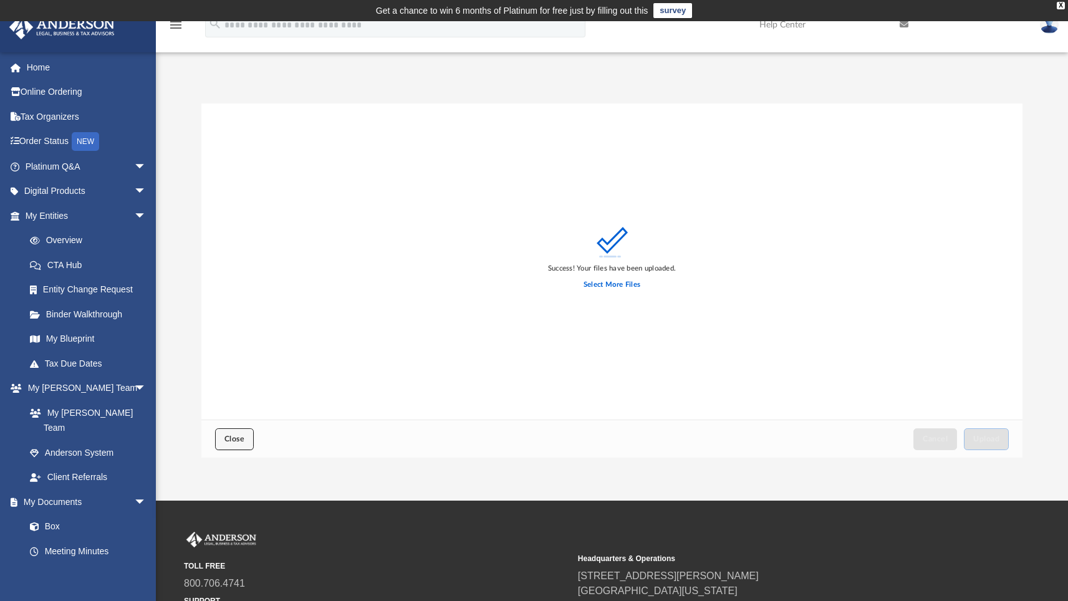
click at [233, 443] on span "Close" at bounding box center [234, 438] width 20 height 7
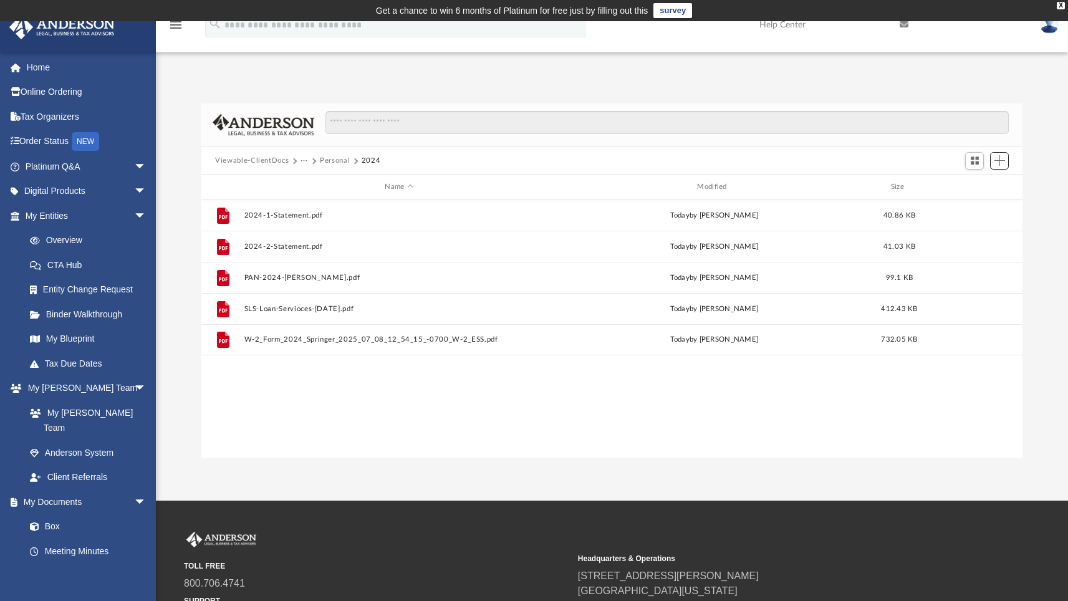
scroll to position [274, 812]
click at [337, 160] on button "Personal" at bounding box center [335, 160] width 30 height 11
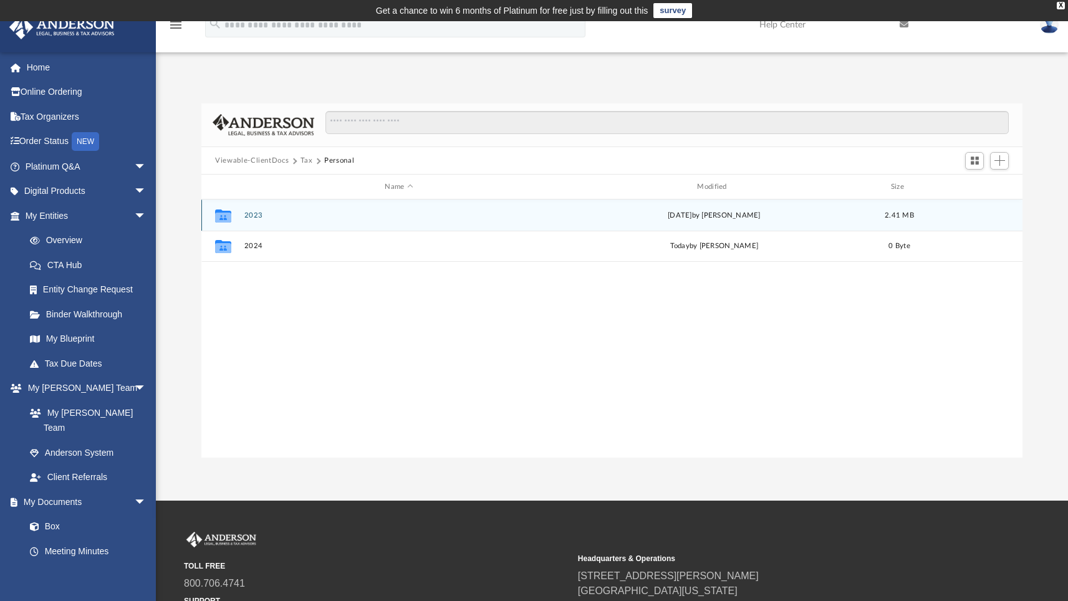
click at [253, 214] on button "2023" at bounding box center [399, 215] width 310 height 8
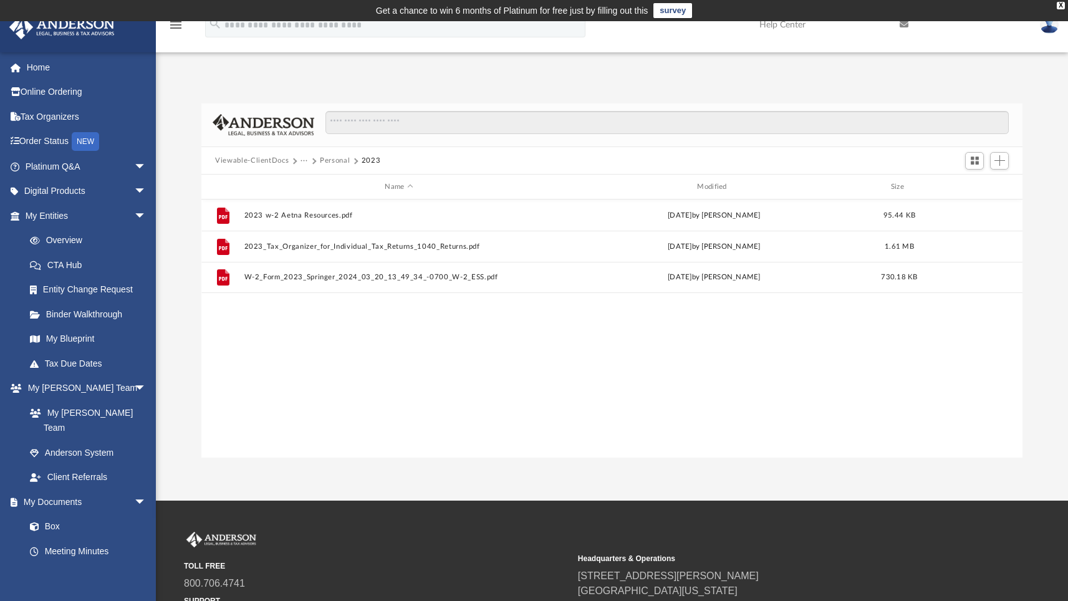
click at [326, 158] on button "Personal" at bounding box center [335, 160] width 30 height 11
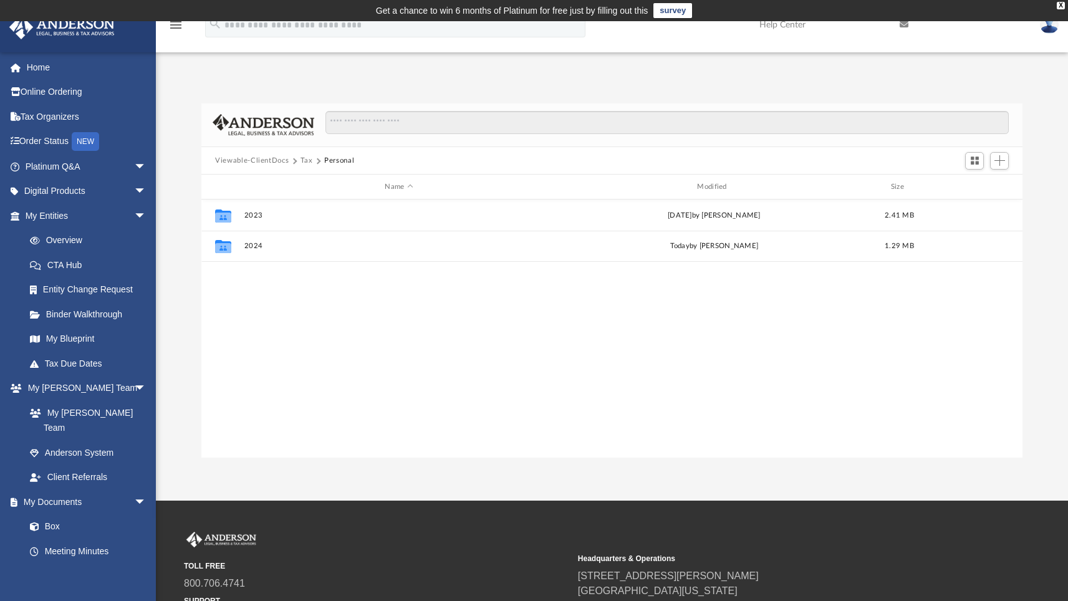
click at [306, 160] on button "Tax" at bounding box center [307, 160] width 12 height 11
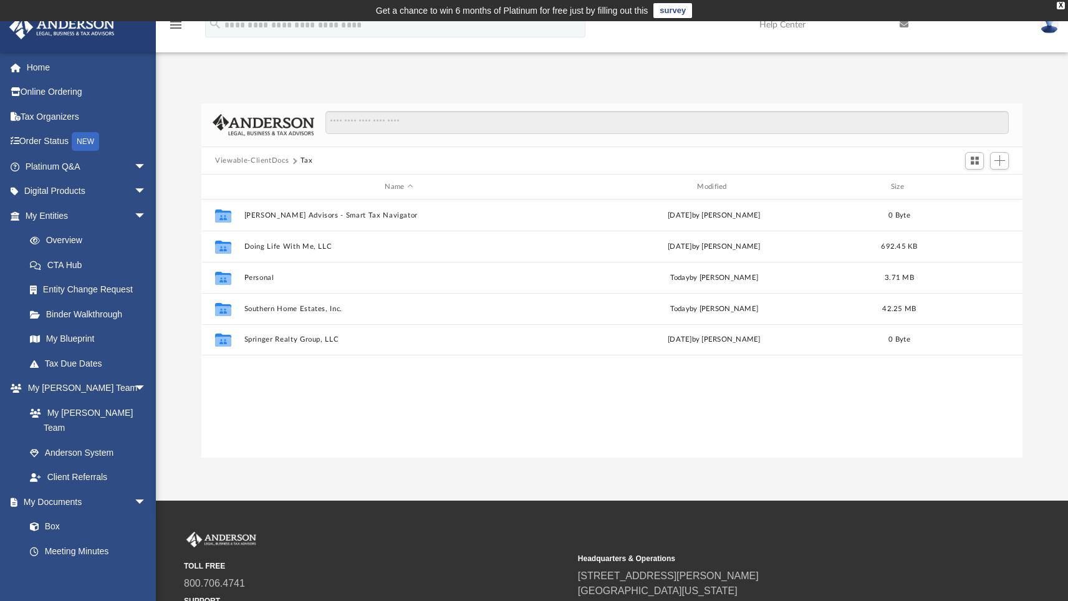
click at [345, 390] on div "Collaborated [PERSON_NAME] Advisors - Smart Tax Navigator [DATE] by [PERSON_NAM…" at bounding box center [611, 329] width 821 height 259
click at [632, 80] on div "Difficulty viewing your box folder? You can also access your account directly o…" at bounding box center [612, 267] width 912 height 381
click at [509, 419] on div "Collaborated [PERSON_NAME] Advisors - Smart Tax Navigator [DATE] by [PERSON_NAM…" at bounding box center [611, 329] width 821 height 259
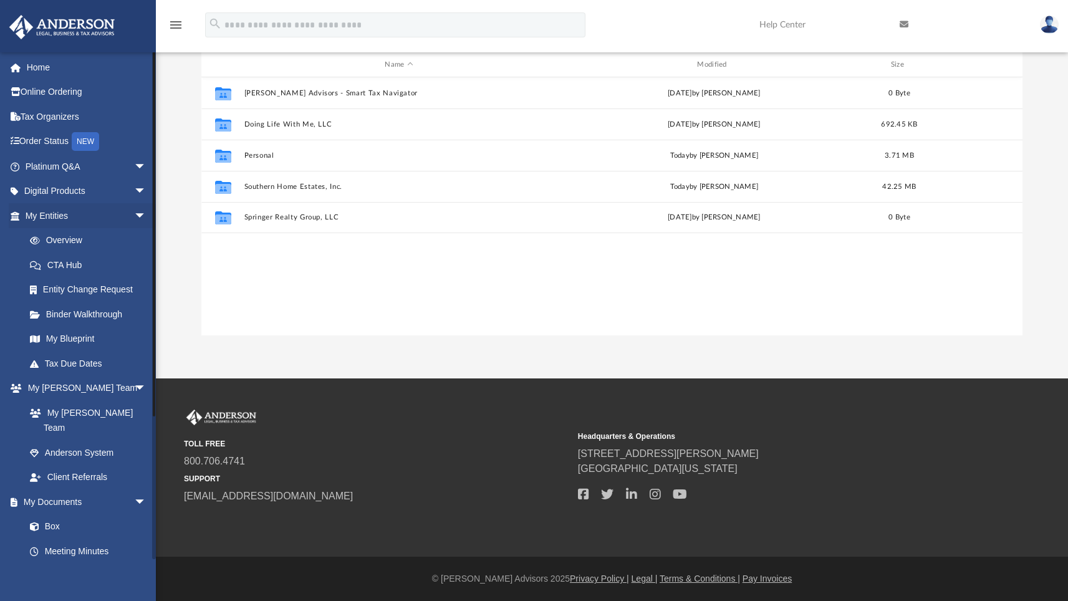
scroll to position [0, 0]
